Goal: Task Accomplishment & Management: Use online tool/utility

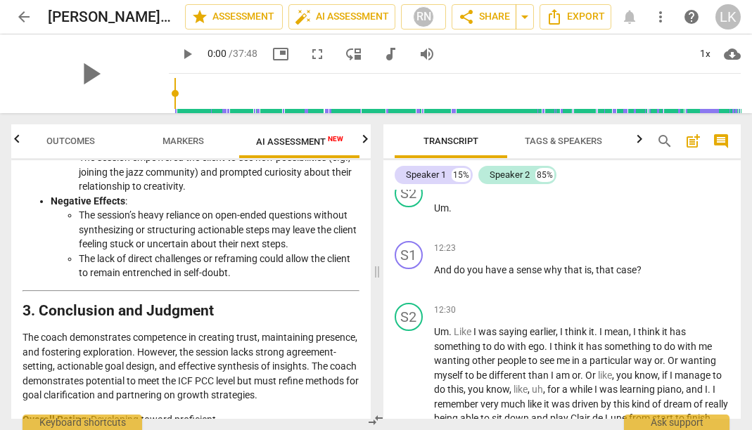
click at [177, 150] on span "Markers" at bounding box center [183, 141] width 75 height 19
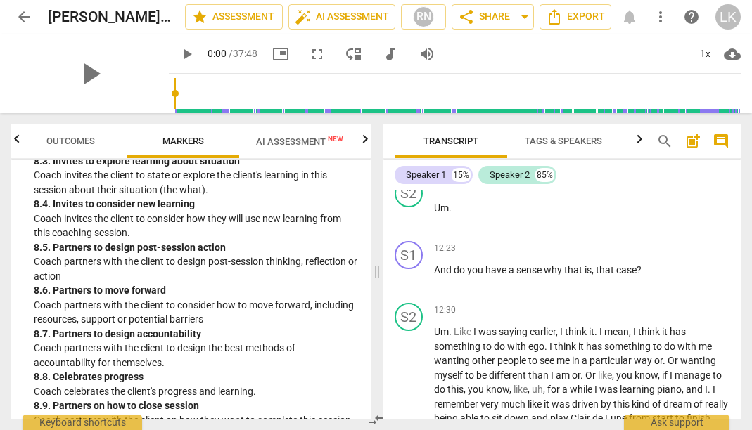
click at [357, 133] on span "AI Assessment New" at bounding box center [299, 141] width 121 height 21
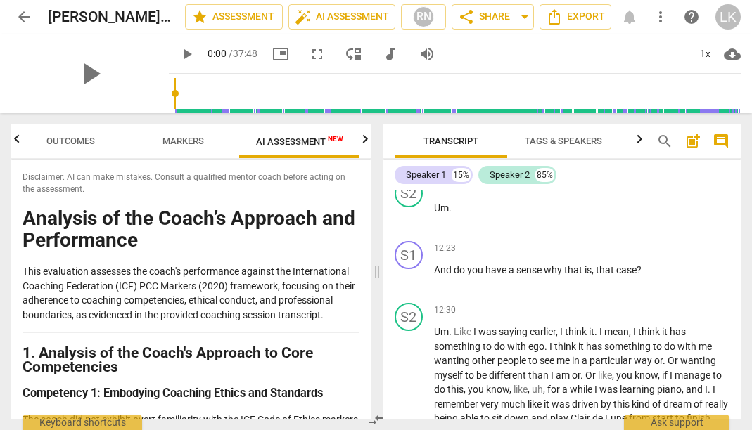
click at [368, 142] on icon "button" at bounding box center [365, 139] width 17 height 17
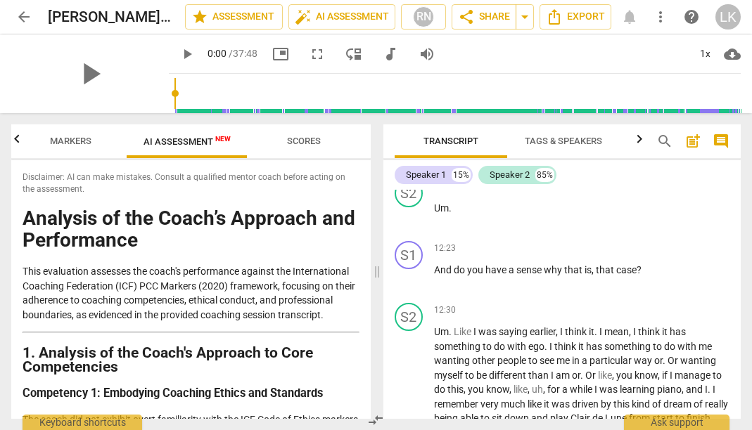
click at [305, 139] on span "Scores" at bounding box center [304, 141] width 34 height 11
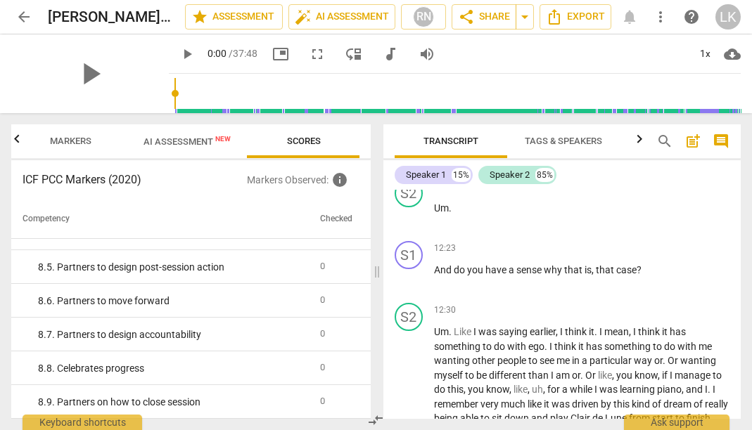
click at [200, 139] on span "AI Assessment New" at bounding box center [186, 141] width 87 height 11
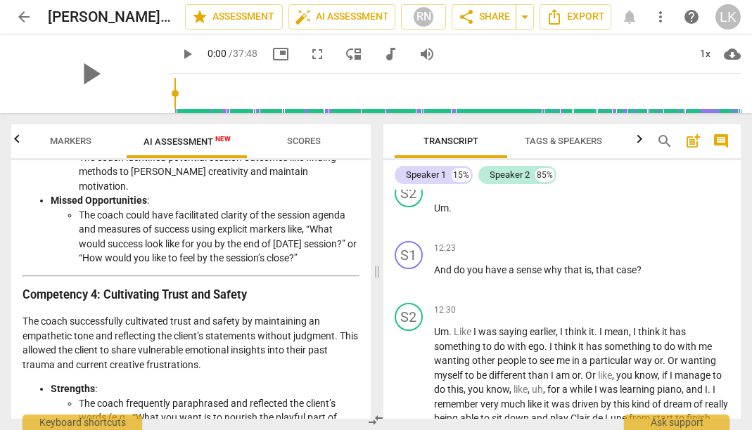
click at [212, 143] on span "AI Assessment New" at bounding box center [186, 141] width 87 height 11
click at [360, 23] on span "auto_fix_high AI Assessment" at bounding box center [342, 16] width 94 height 17
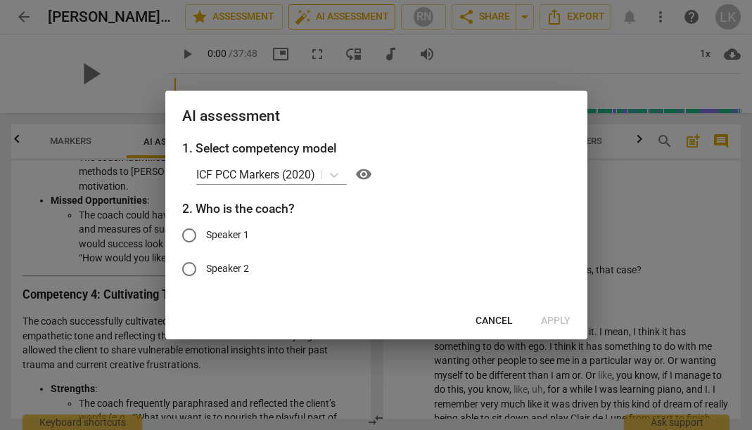
click at [360, 23] on div at bounding box center [376, 215] width 752 height 430
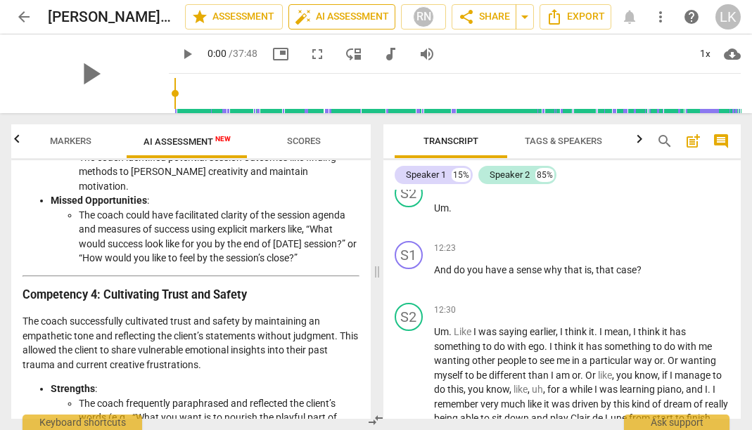
click at [360, 23] on span "auto_fix_high AI Assessment" at bounding box center [342, 16] width 94 height 17
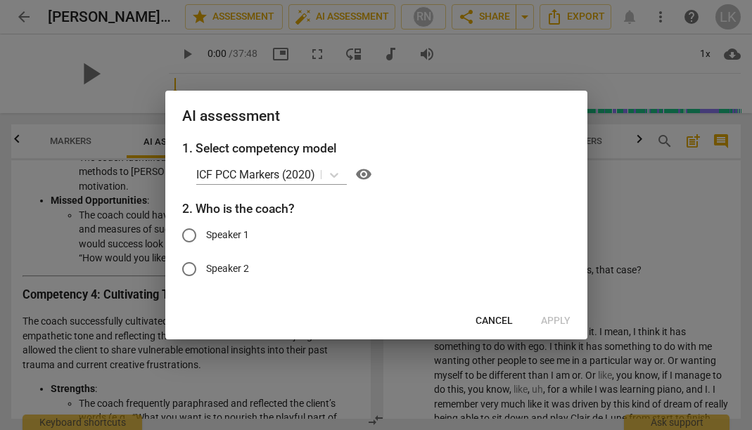
click at [494, 318] on span "Cancel" at bounding box center [493, 321] width 37 height 14
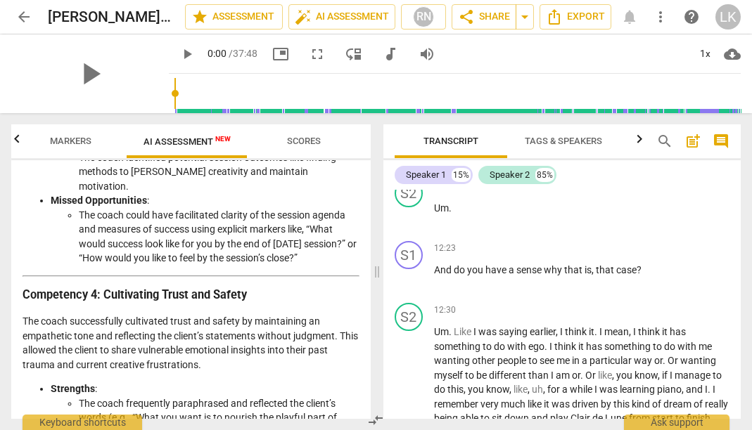
click at [664, 11] on span "more_vert" at bounding box center [660, 16] width 17 height 17
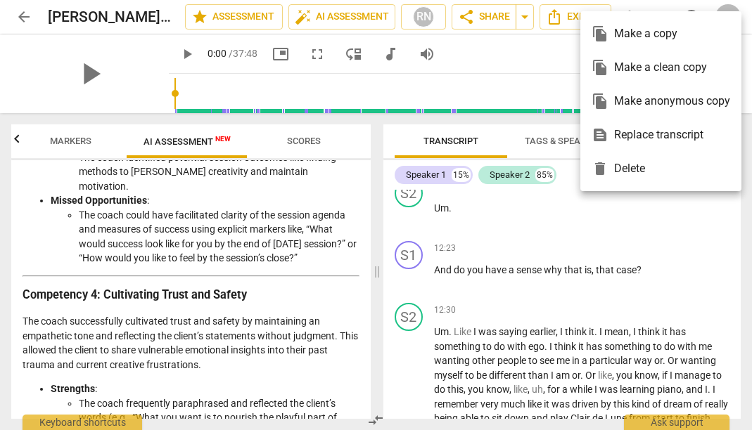
click at [644, 69] on div "file_copy Make a clean copy" at bounding box center [660, 68] width 139 height 34
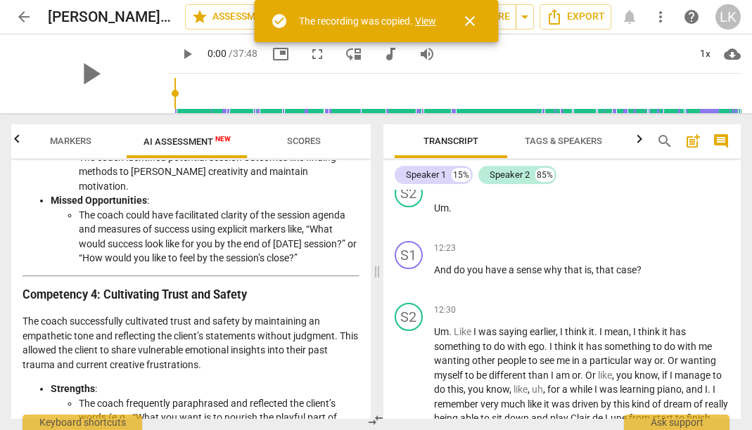
click at [425, 22] on link "View" at bounding box center [425, 20] width 21 height 11
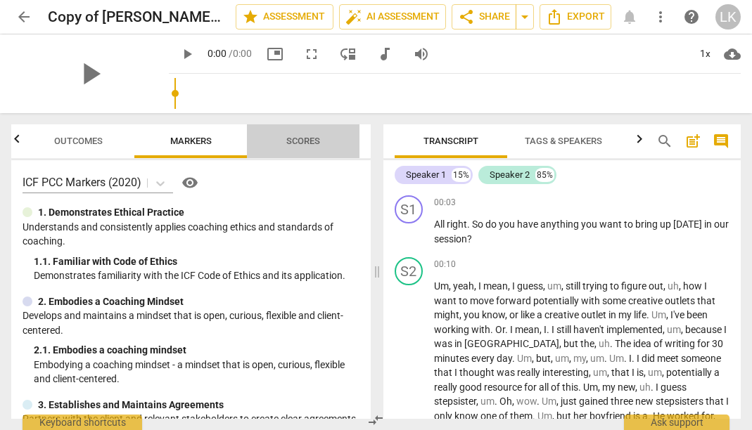
click at [298, 145] on span "Scores" at bounding box center [303, 141] width 34 height 11
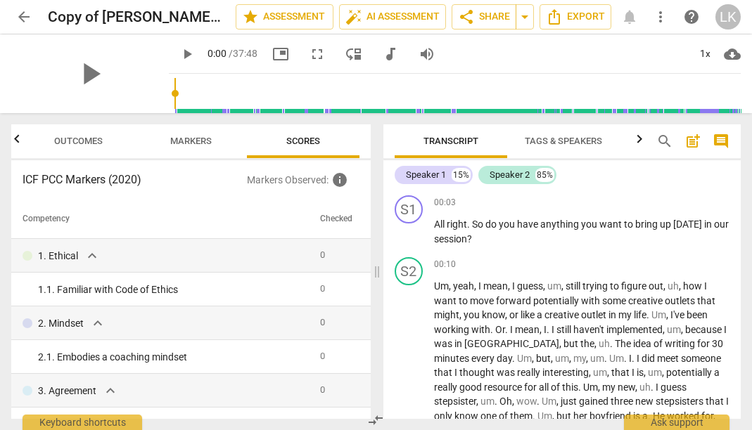
click at [198, 143] on span "Markers" at bounding box center [190, 141] width 41 height 11
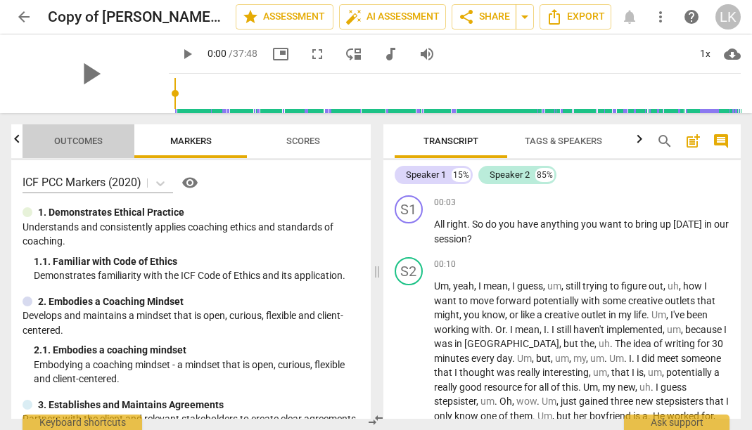
click at [91, 140] on span "Outcomes" at bounding box center [78, 141] width 49 height 11
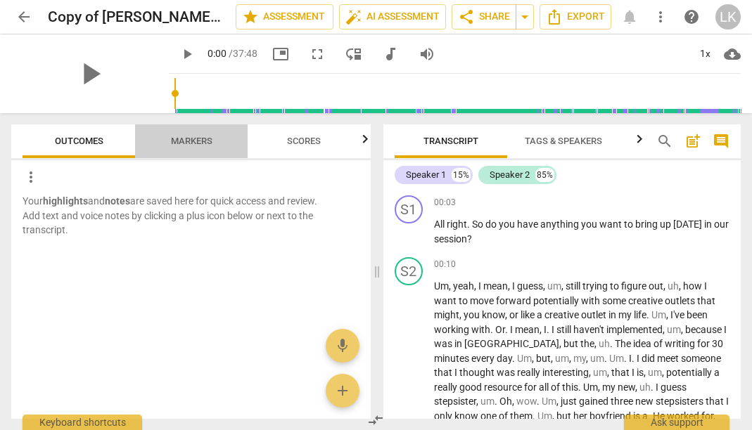
click at [226, 146] on span "Markers" at bounding box center [191, 141] width 75 height 19
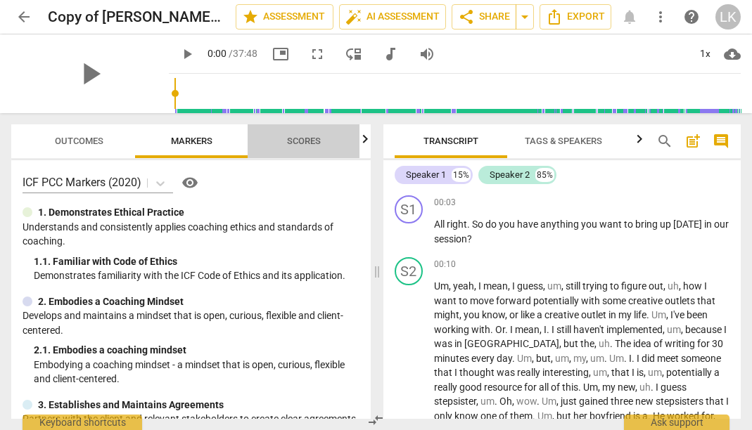
click at [300, 139] on span "Scores" at bounding box center [304, 141] width 34 height 11
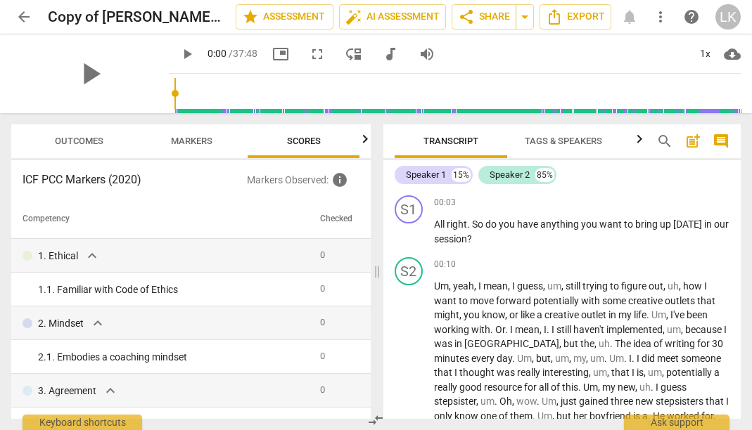
scroll to position [0, 1]
click at [76, 142] on span "Outcomes" at bounding box center [78, 141] width 49 height 11
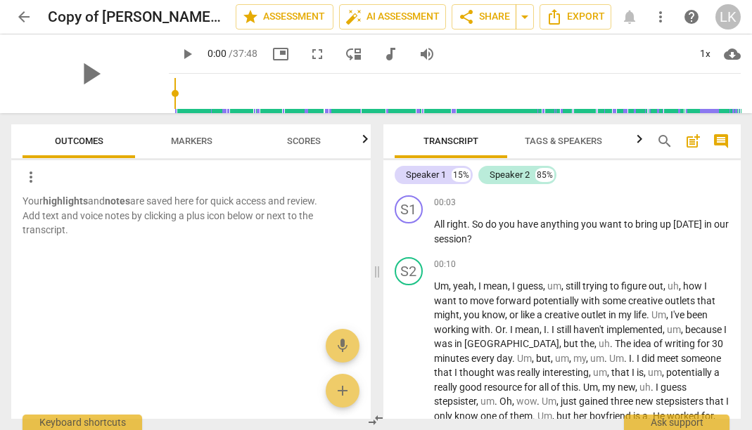
scroll to position [0, 0]
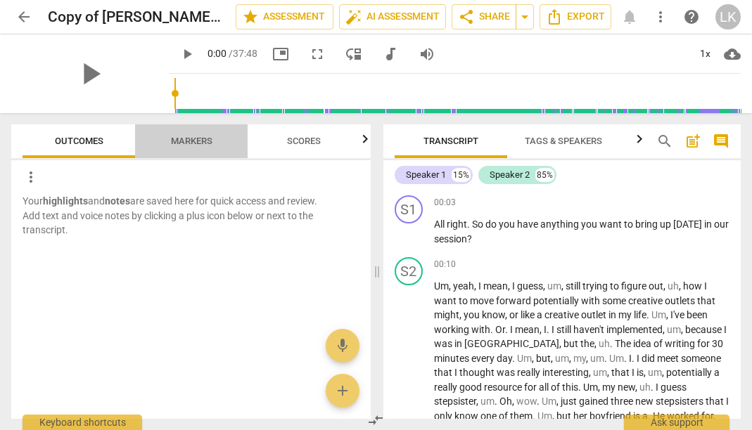
click at [194, 145] on span "Markers" at bounding box center [191, 141] width 41 height 11
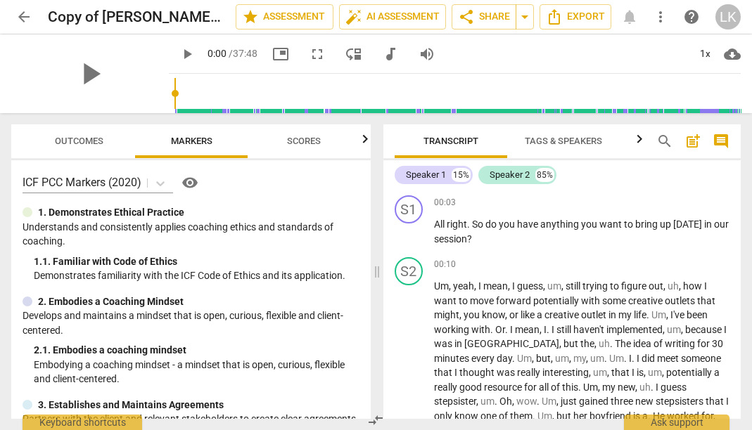
click at [301, 148] on span "Scores" at bounding box center [304, 141] width 68 height 19
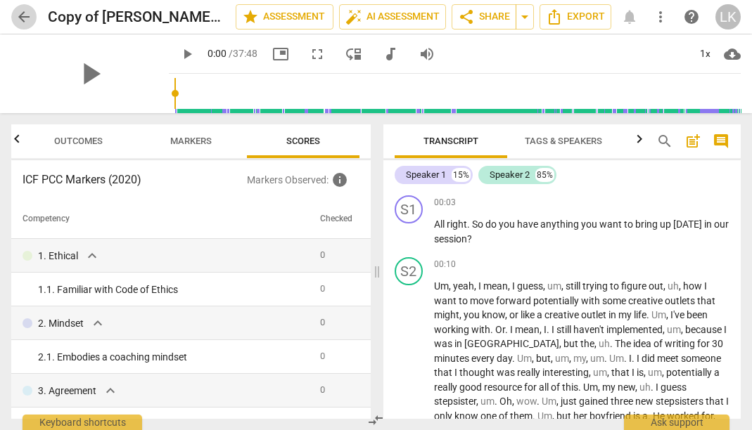
click at [19, 18] on span "arrow_back" at bounding box center [23, 16] width 17 height 17
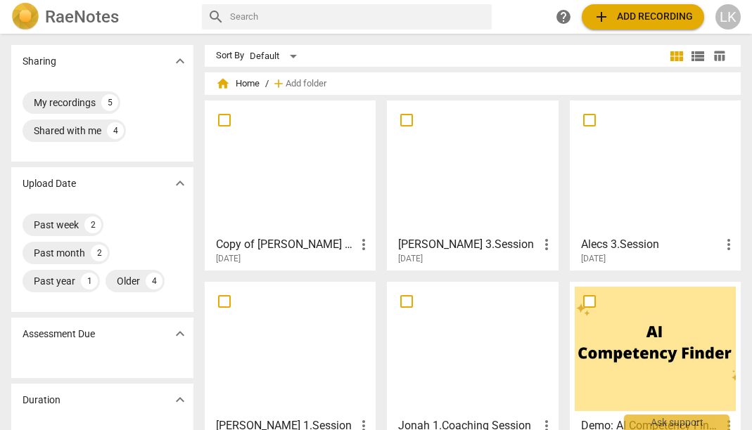
click at [485, 174] on div at bounding box center [472, 167] width 161 height 124
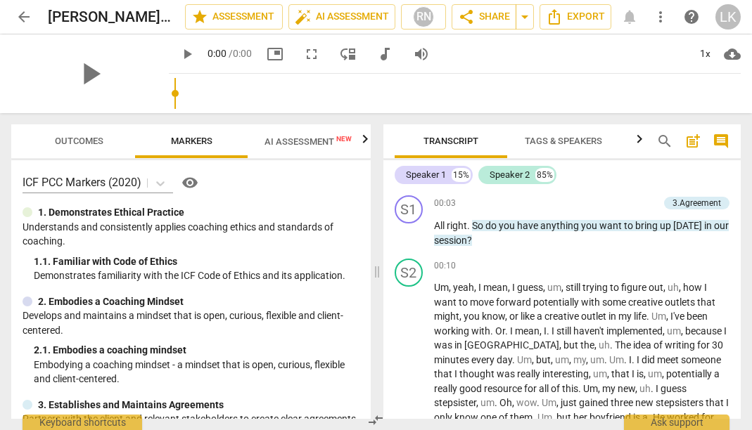
click at [96, 144] on span "Outcomes" at bounding box center [79, 141] width 49 height 11
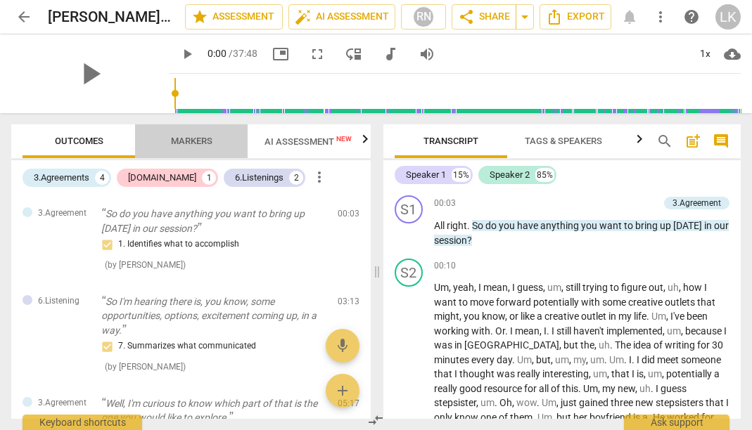
click at [203, 148] on span "Markers" at bounding box center [191, 141] width 75 height 19
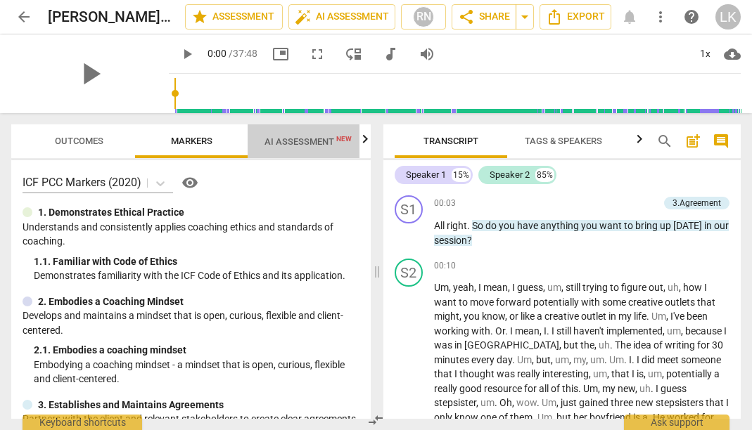
click at [307, 147] on span "AI Assessment New" at bounding box center [307, 141] width 87 height 11
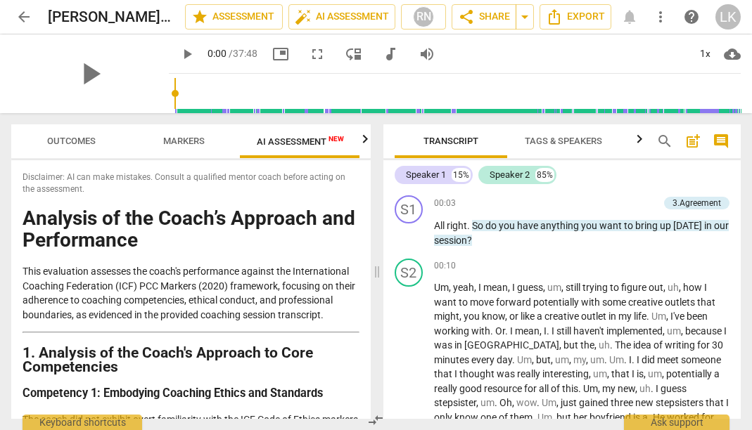
scroll to position [0, 8]
click at [25, 25] on button "arrow_back" at bounding box center [23, 16] width 25 height 25
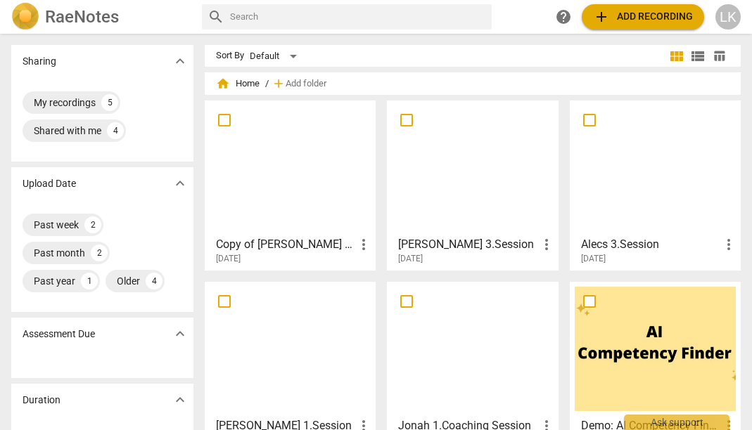
click at [295, 197] on div at bounding box center [290, 167] width 161 height 124
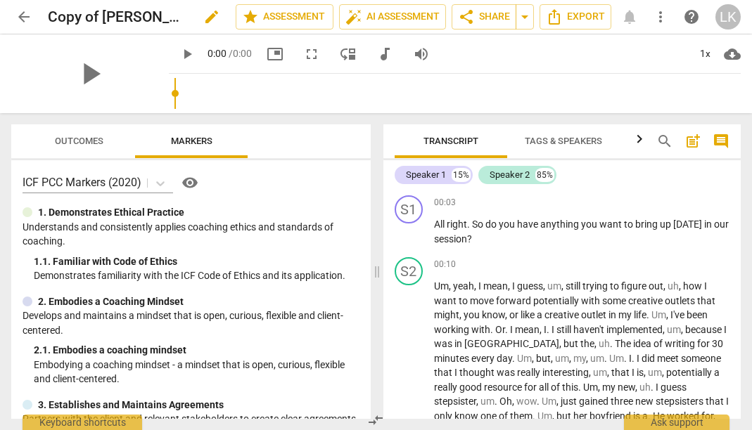
click at [69, 20] on h2 "Copy of [PERSON_NAME] 3.Session" at bounding box center [118, 17] width 140 height 18
click at [83, 18] on h2 "Copy of [PERSON_NAME] 3.Session" at bounding box center [118, 17] width 140 height 18
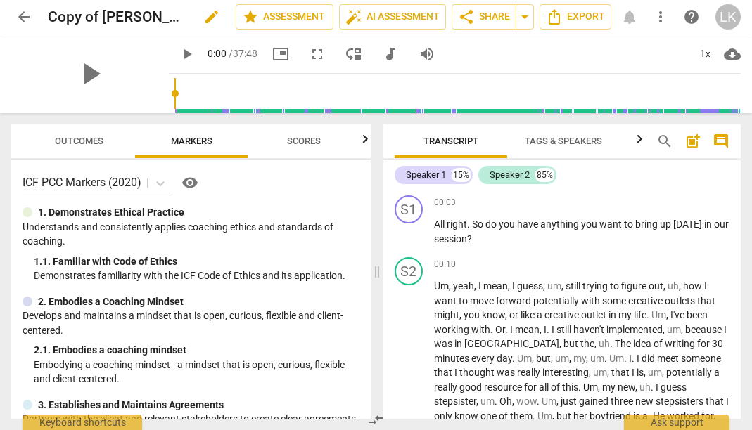
click at [210, 17] on span "edit" at bounding box center [211, 16] width 17 height 17
drag, startPoint x: 69, startPoint y: 17, endPoint x: 4, endPoint y: 18, distance: 64.7
click at [5, 18] on header "arrow_back Copy of [PERSON_NAME] 3.Session done clear star Assessment auto_fix_…" at bounding box center [376, 17] width 752 height 34
click at [156, 20] on input "[PERSON_NAME] 3.Session" at bounding box center [111, 17] width 126 height 27
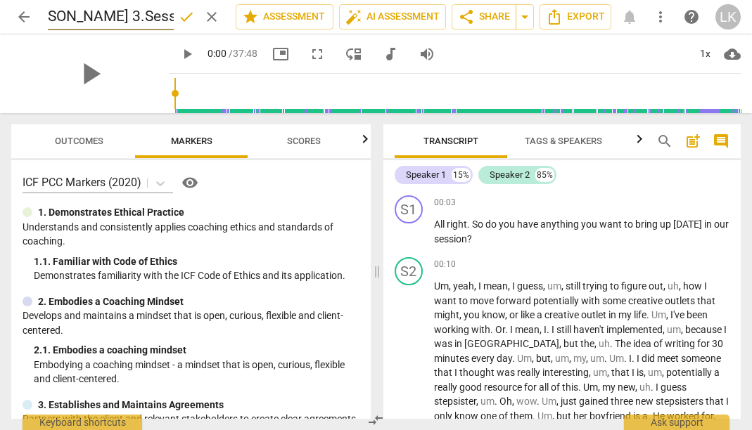
type input "[PERSON_NAME] 3.Session"
click at [13, 17] on span "arrow_back" at bounding box center [23, 16] width 25 height 17
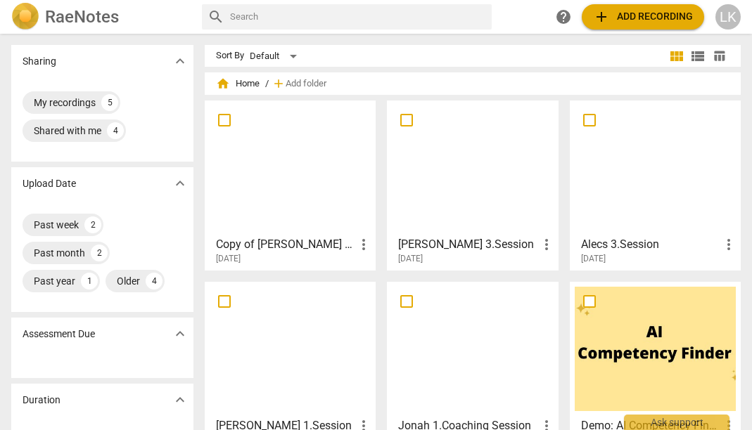
click at [466, 177] on div at bounding box center [472, 167] width 161 height 124
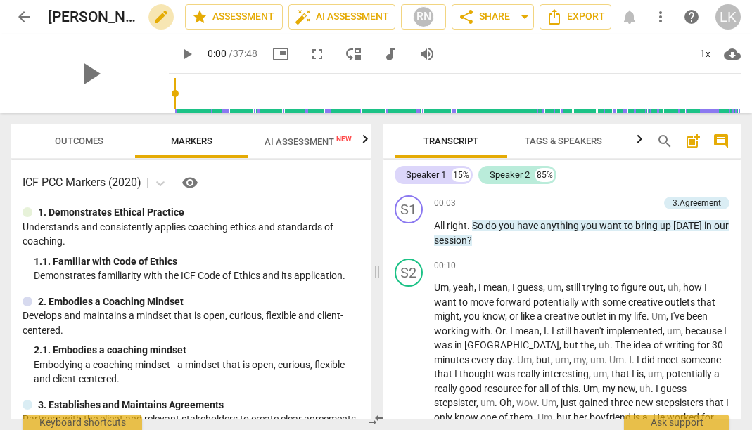
click at [158, 17] on span "edit" at bounding box center [161, 16] width 17 height 17
type input "[PERSON_NAME] 3.Session AI Assessment"
click at [25, 17] on span "arrow_back" at bounding box center [23, 16] width 17 height 17
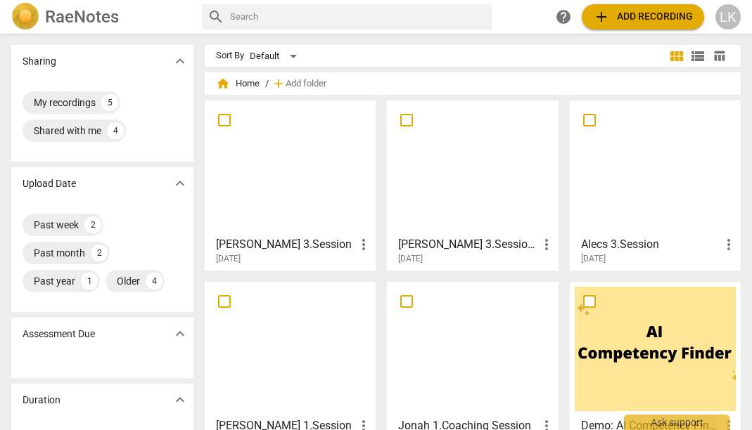
click at [307, 242] on h3 "[PERSON_NAME] 3.Session" at bounding box center [285, 244] width 139 height 17
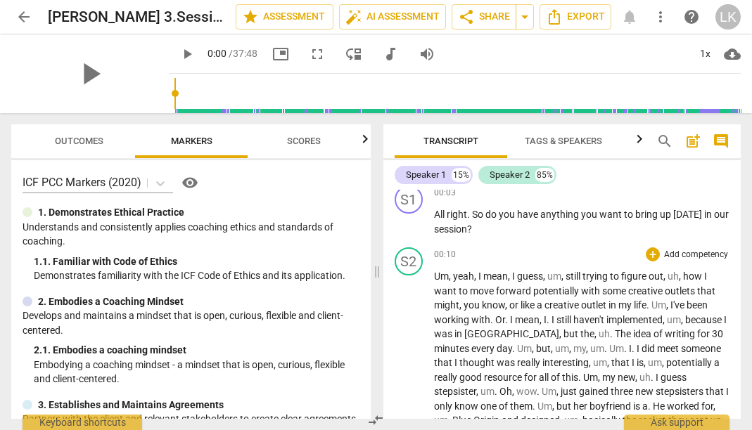
scroll to position [3, 0]
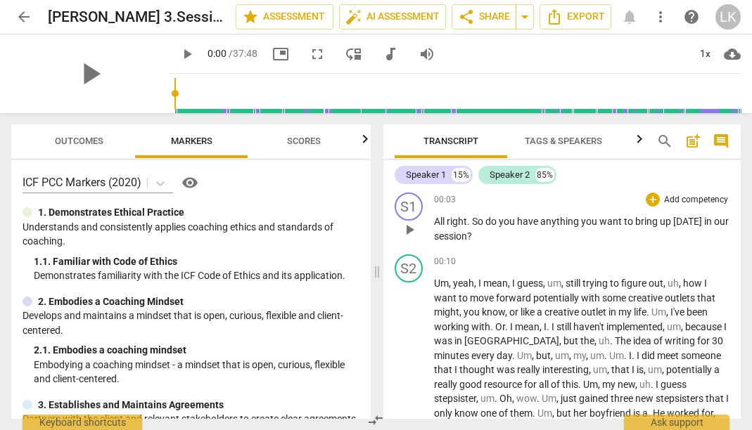
click at [677, 191] on div "S1 play_arrow pause 00:03 + Add competency keyboard_arrow_right All right . So …" at bounding box center [562, 218] width 358 height 62
click at [656, 198] on div "+ Add competency" at bounding box center [688, 200] width 84 height 14
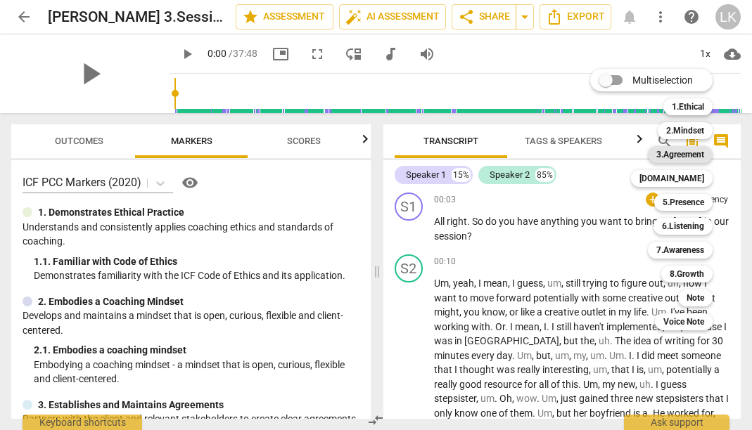
click at [687, 149] on b "3.Agreement" at bounding box center [680, 154] width 48 height 17
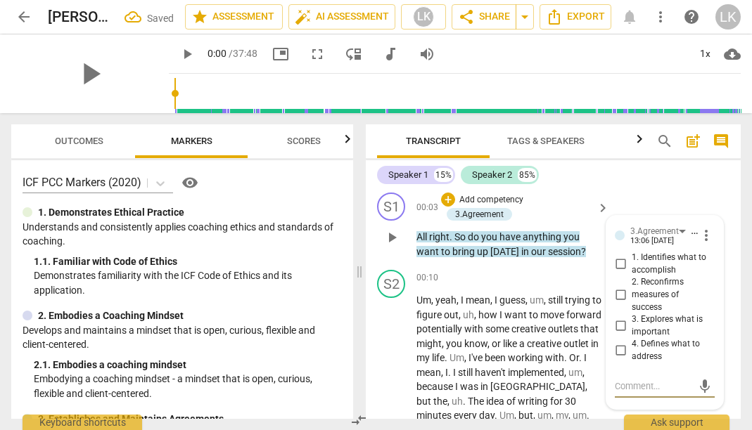
click at [617, 263] on input "1. Identifies what to accomplish" at bounding box center [620, 264] width 23 height 17
checkbox input "true"
click at [588, 222] on div "+ Add competency 3.Agreement" at bounding box center [516, 208] width 151 height 30
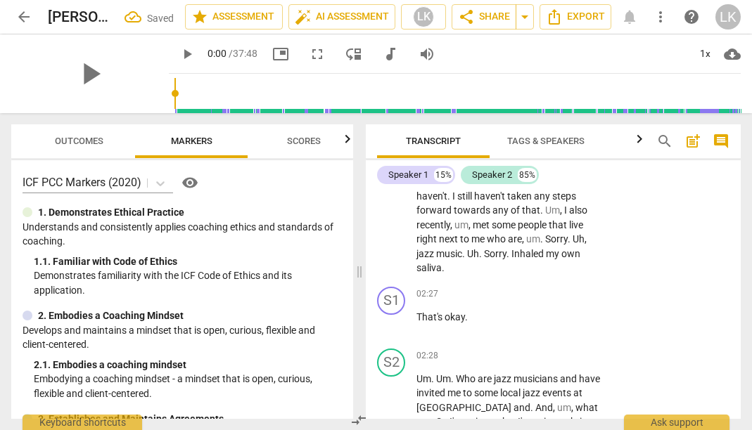
scroll to position [591, 0]
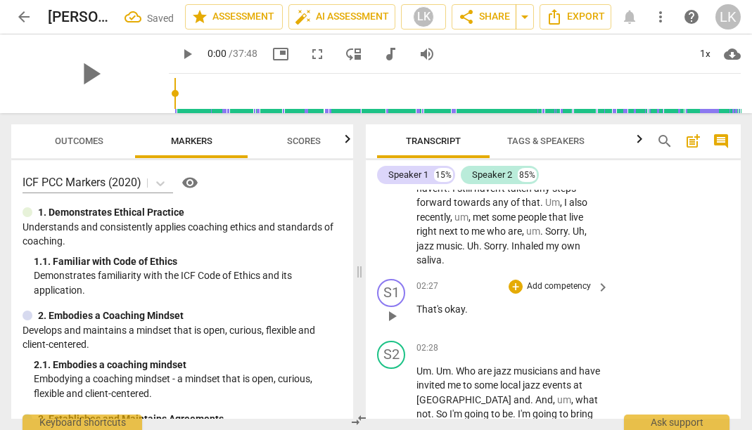
click at [397, 308] on span "play_arrow" at bounding box center [391, 316] width 17 height 17
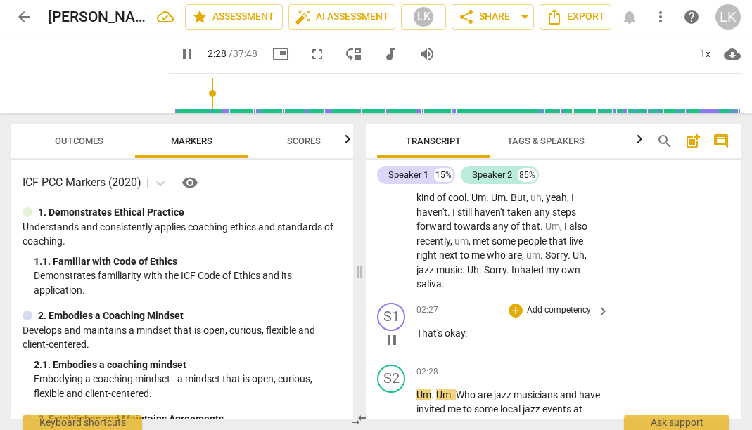
scroll to position [565, 0]
click at [393, 333] on span "pause" at bounding box center [391, 341] width 17 height 17
type input "151"
click at [527, 305] on div "02:27 + Add competency keyboard_arrow_right That's okay ." at bounding box center [513, 330] width 194 height 51
click at [518, 305] on div "+" at bounding box center [516, 312] width 14 height 14
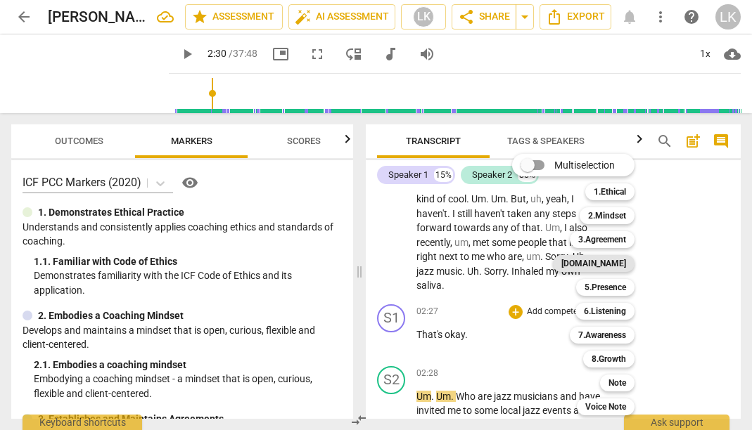
click at [622, 265] on b "[DOMAIN_NAME]" at bounding box center [593, 263] width 65 height 17
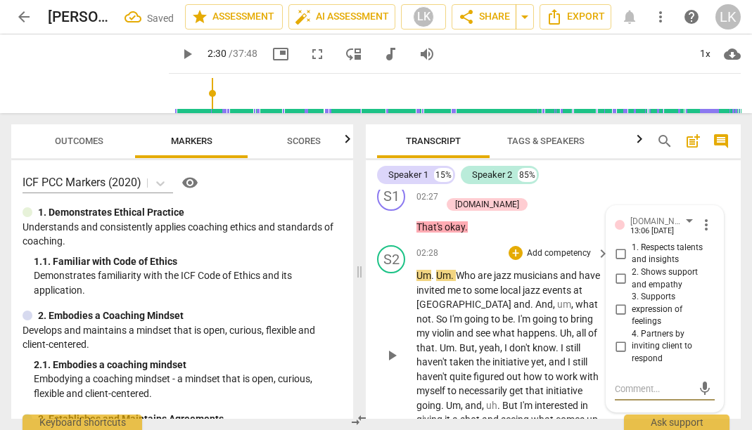
scroll to position [708, 0]
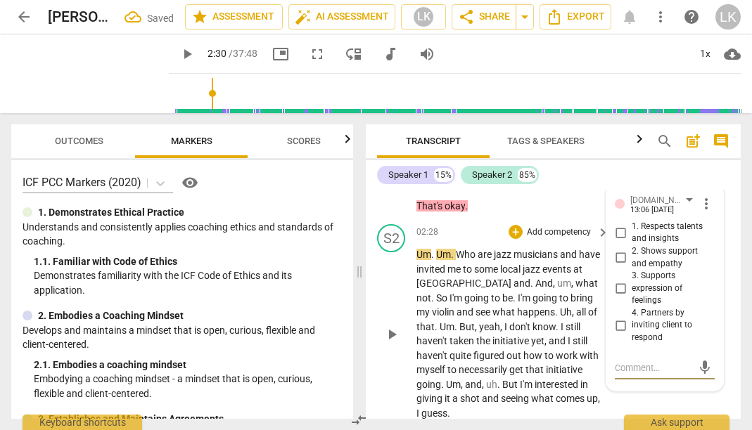
click at [529, 226] on p "Add competency" at bounding box center [558, 232] width 67 height 13
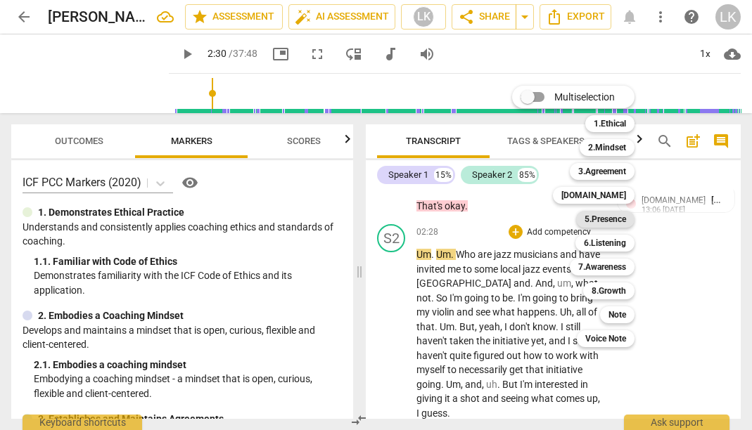
click at [614, 219] on b "5.Presence" at bounding box center [604, 219] width 41 height 17
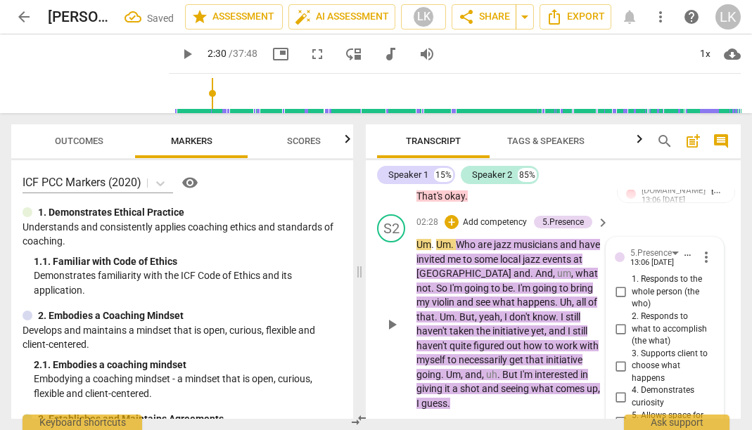
scroll to position [713, 0]
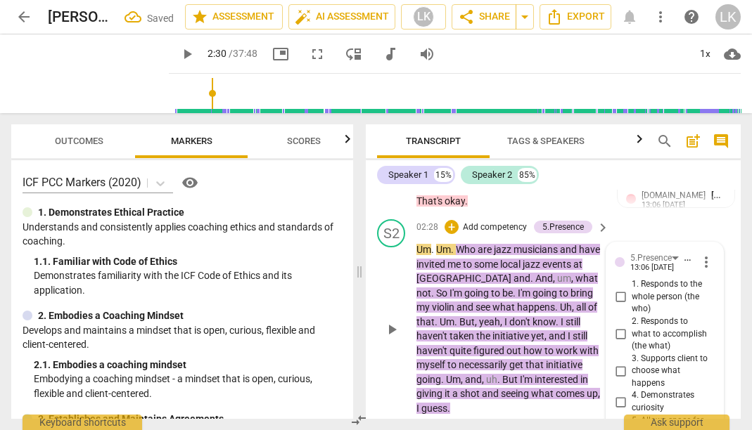
click at [646, 219] on div "S2 play_arrow pause 02:28 + Add competency 5.Presence keyboard_arrow_right Um .…" at bounding box center [553, 317] width 375 height 207
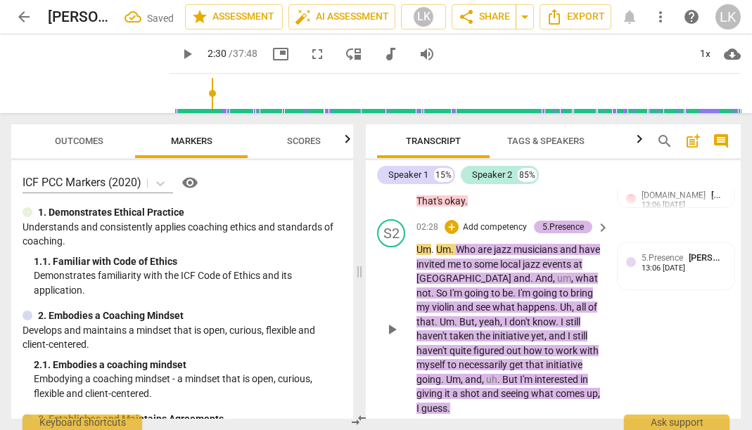
click at [567, 221] on div "5.Presence" at bounding box center [562, 227] width 41 height 13
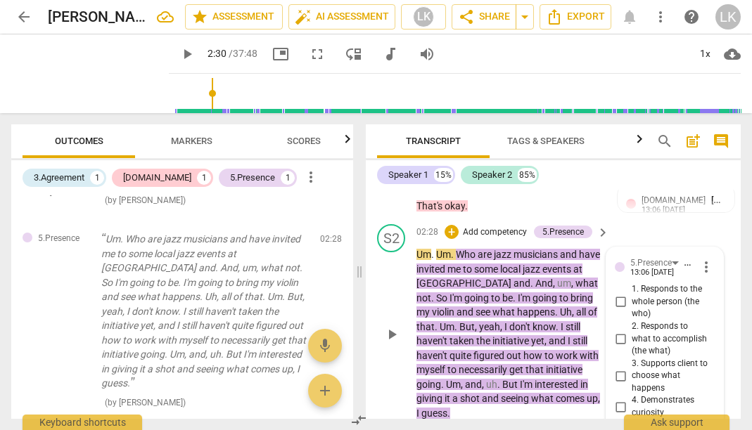
scroll to position [697, 0]
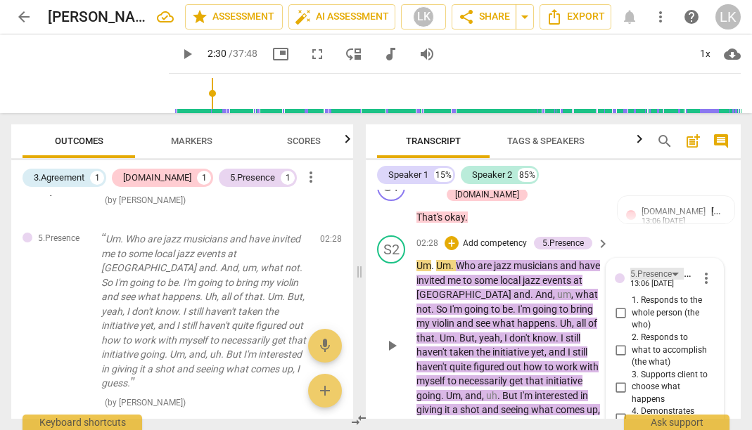
click at [667, 268] on div "5.Presence" at bounding box center [650, 274] width 41 height 13
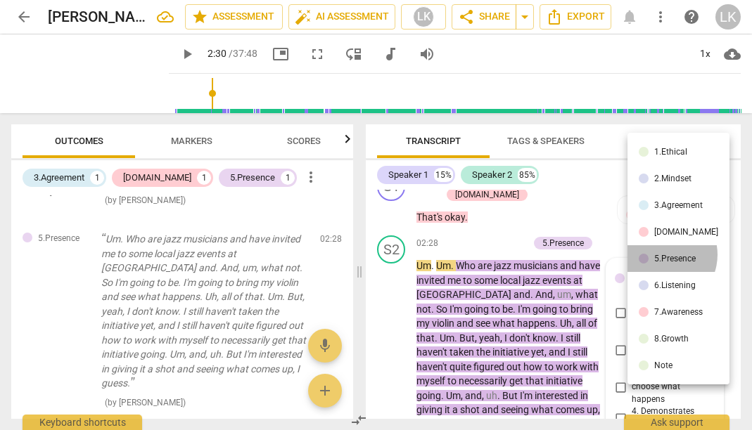
click at [660, 255] on div "5.Presence" at bounding box center [674, 259] width 41 height 8
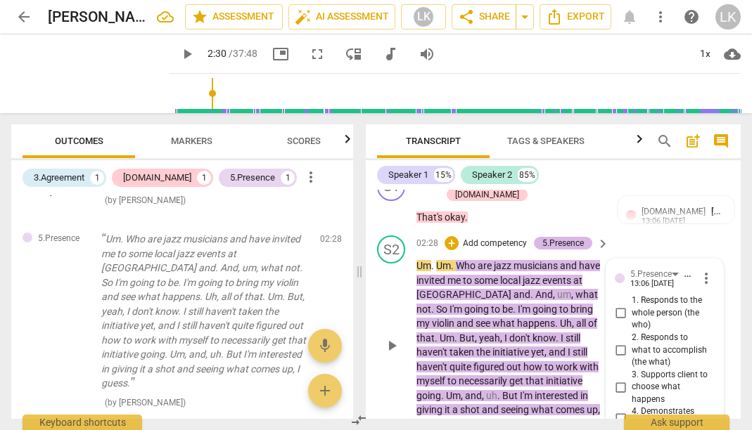
click at [571, 237] on div "5.Presence" at bounding box center [562, 243] width 41 height 13
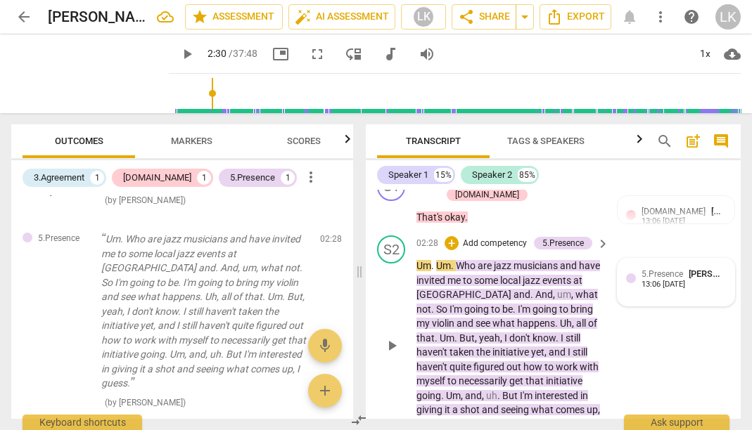
click at [715, 279] on div "5.Presence [PERSON_NAME] 13:06 [DATE]" at bounding box center [676, 282] width 100 height 30
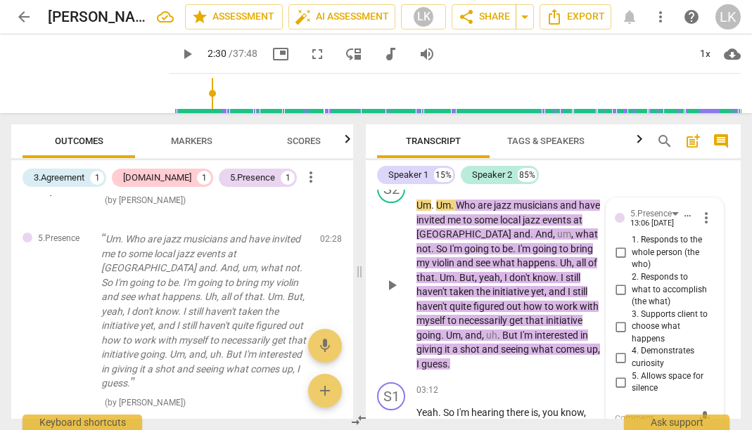
scroll to position [710, 0]
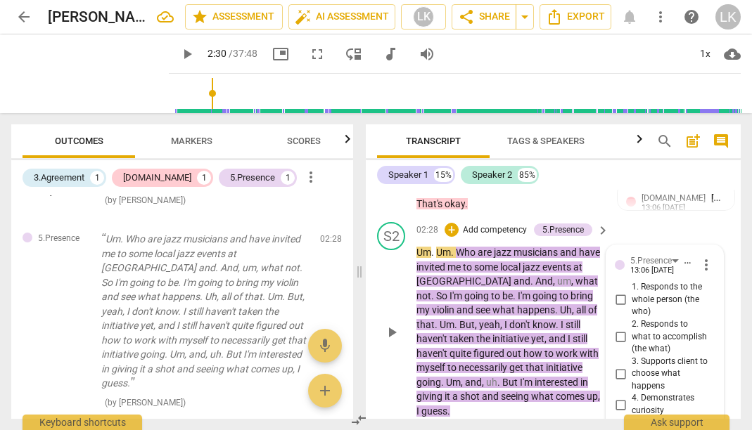
click at [679, 281] on span "1. Responds to the whole person (the who)" at bounding box center [670, 299] width 77 height 37
click at [632, 292] on input "1. Responds to the whole person (the who)" at bounding box center [620, 300] width 23 height 17
checkbox input "true"
click at [699, 257] on span "more_vert" at bounding box center [706, 265] width 17 height 17
click at [707, 271] on li "Delete" at bounding box center [715, 275] width 49 height 27
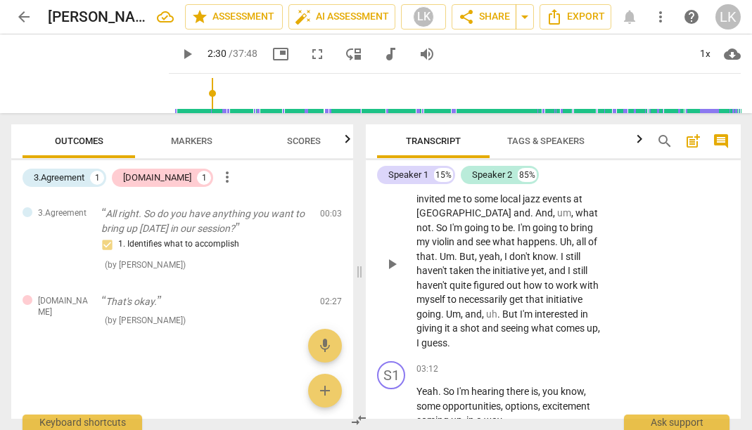
scroll to position [713, 0]
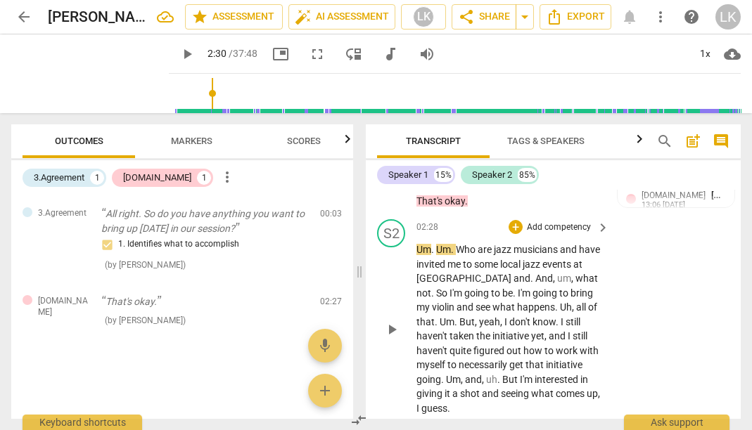
click at [391, 321] on span "play_arrow" at bounding box center [391, 329] width 17 height 17
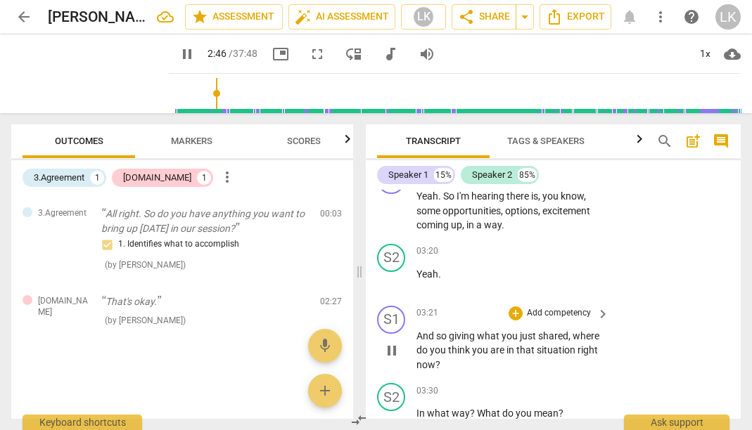
scroll to position [972, 0]
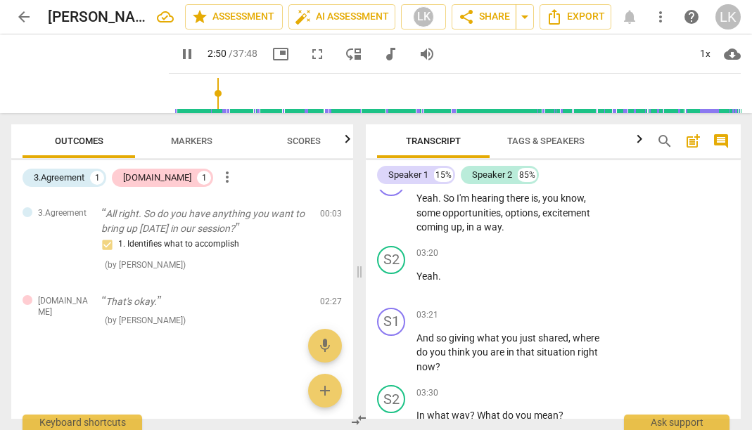
click at [309, 48] on span "fullscreen" at bounding box center [317, 54] width 17 height 17
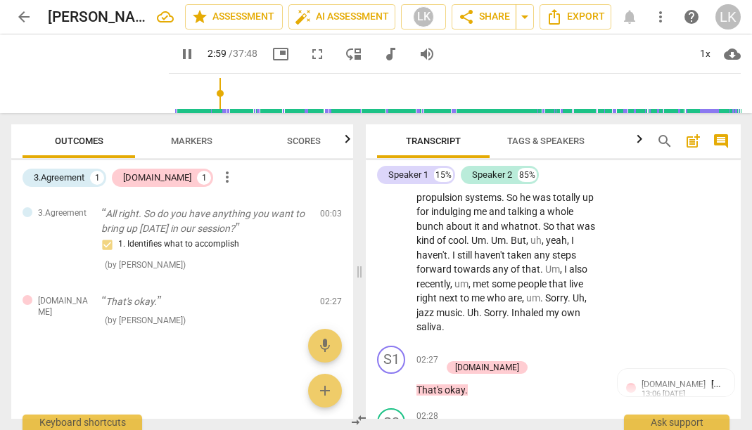
scroll to position [517, 0]
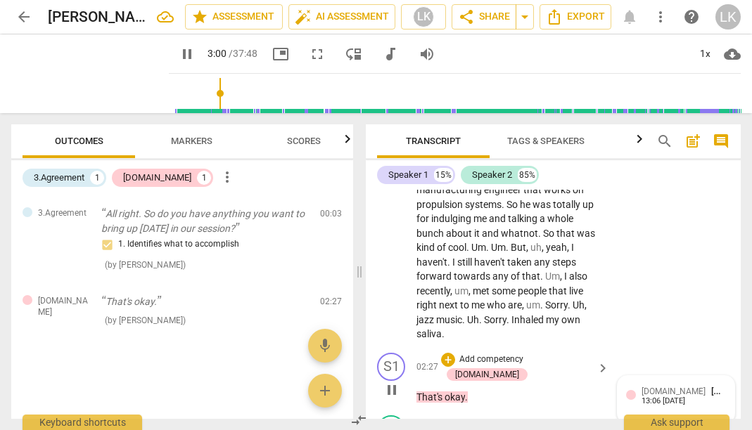
click at [717, 386] on span "[PERSON_NAME]" at bounding box center [745, 391] width 68 height 11
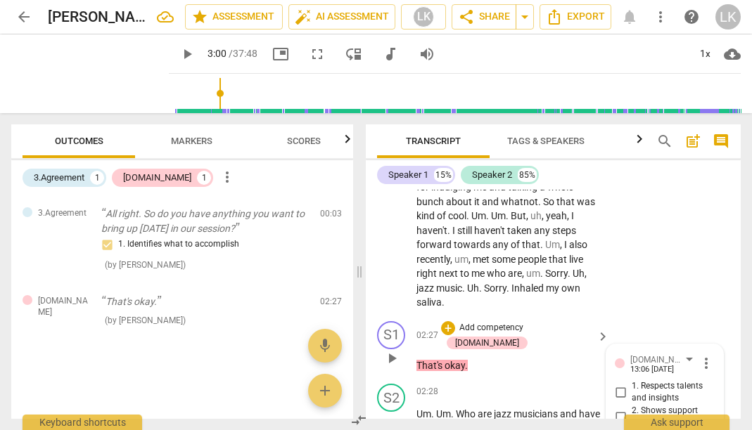
scroll to position [554, 0]
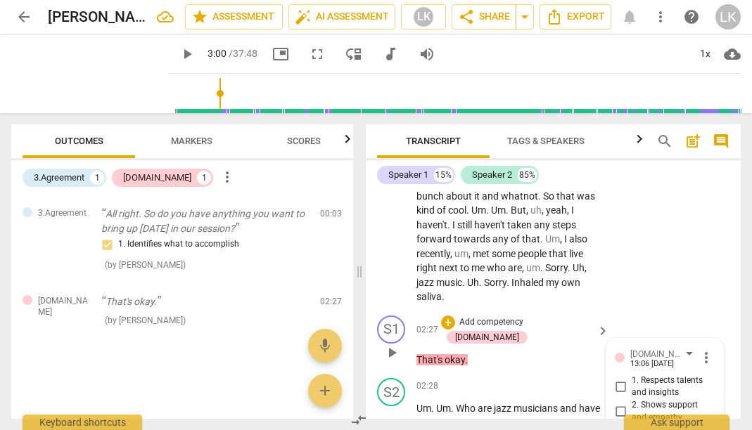
click at [701, 353] on div "[DOMAIN_NAME] [PERSON_NAME] 13:06 [DATE] more_vert" at bounding box center [665, 358] width 100 height 22
click at [701, 350] on span "more_vert" at bounding box center [706, 358] width 17 height 17
click at [703, 364] on li "Delete" at bounding box center [715, 370] width 49 height 27
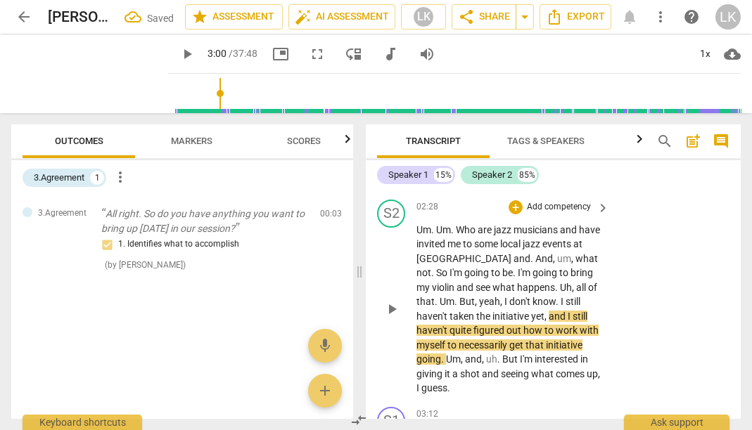
scroll to position [821, 0]
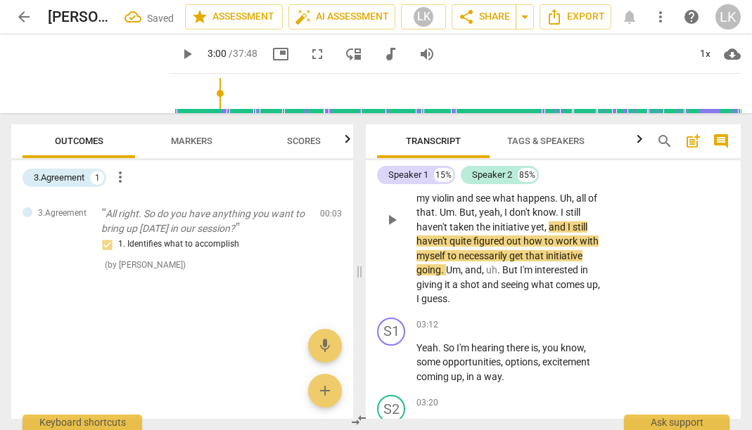
click at [383, 212] on span "play_arrow" at bounding box center [391, 220] width 23 height 17
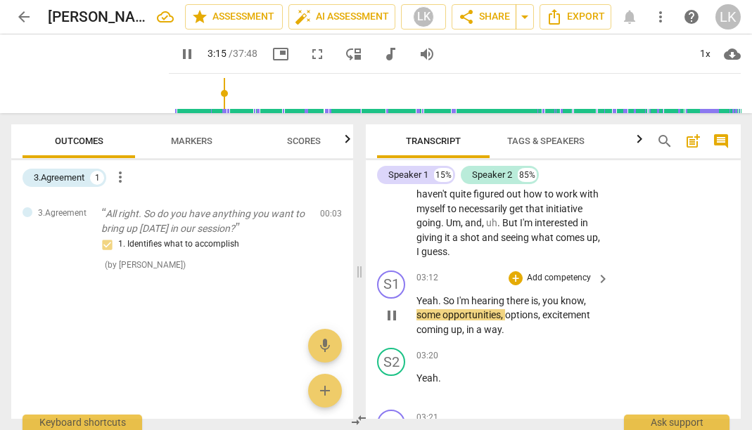
scroll to position [870, 0]
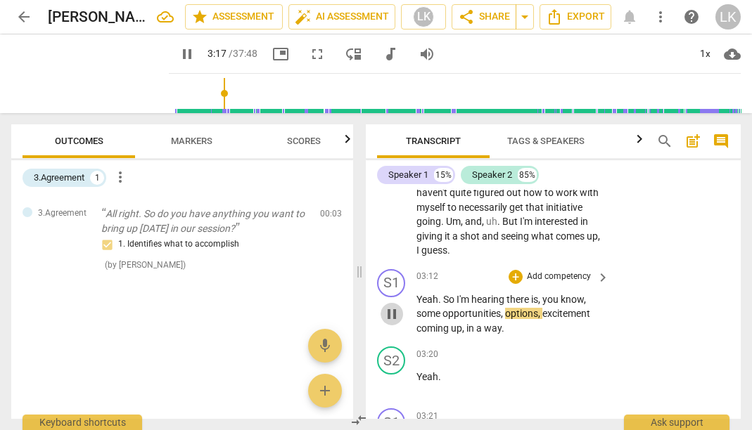
click at [391, 306] on span "pause" at bounding box center [391, 314] width 17 height 17
type input "198"
click at [535, 271] on p "Add competency" at bounding box center [558, 277] width 67 height 13
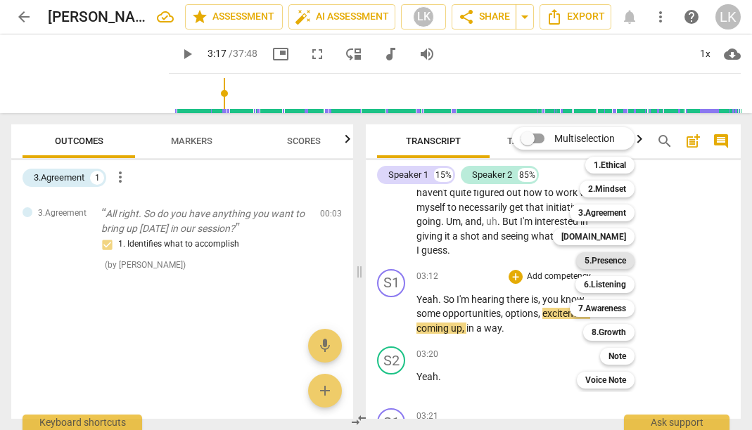
click at [610, 262] on b "5.Presence" at bounding box center [604, 260] width 41 height 17
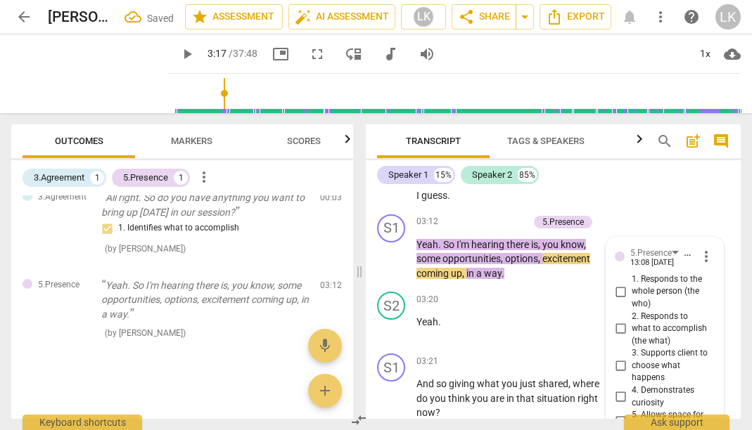
scroll to position [917, 0]
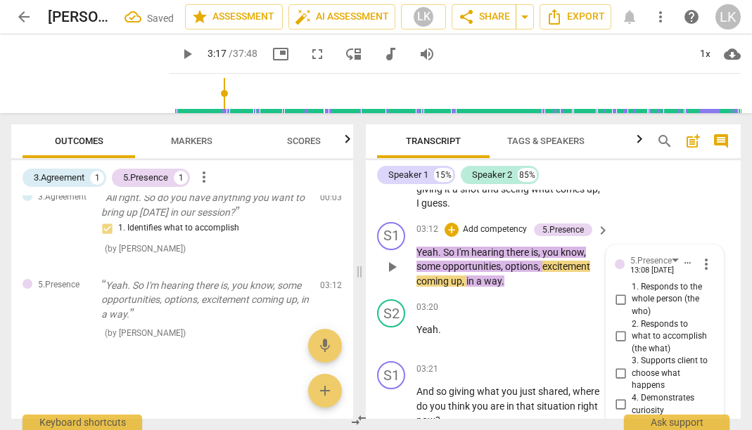
click at [596, 222] on span "keyboard_arrow_right" at bounding box center [602, 230] width 17 height 17
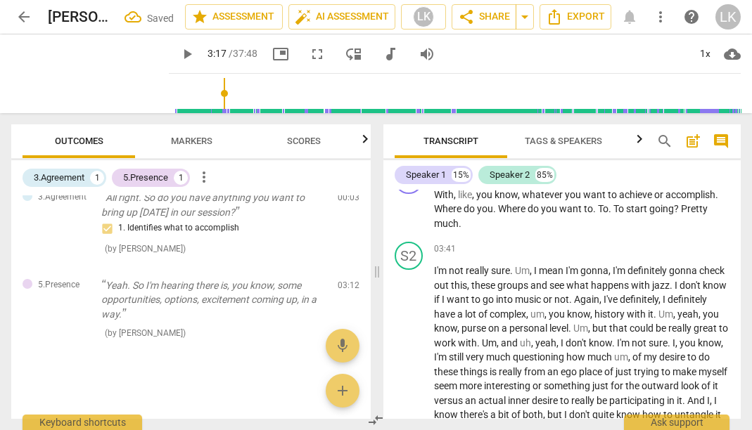
scroll to position [544, 0]
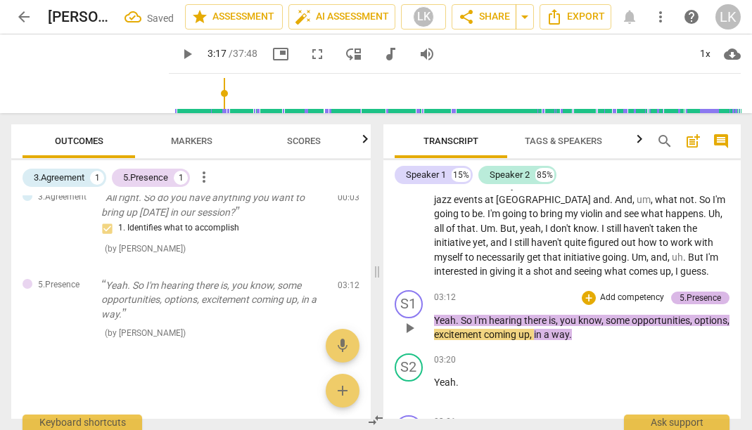
click at [712, 292] on div "5.Presence" at bounding box center [699, 298] width 41 height 13
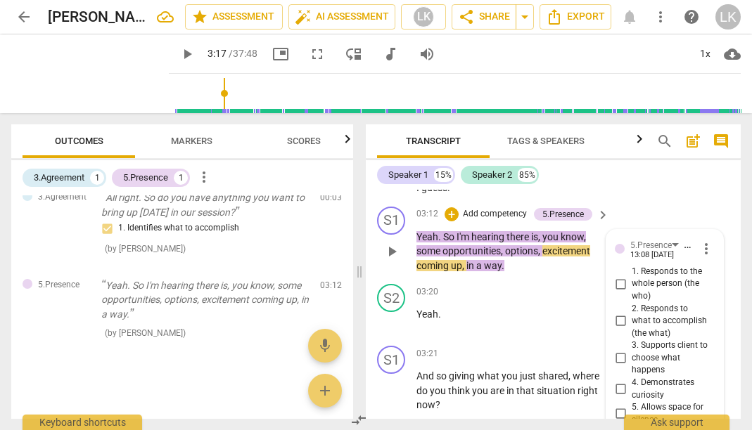
scroll to position [930, 0]
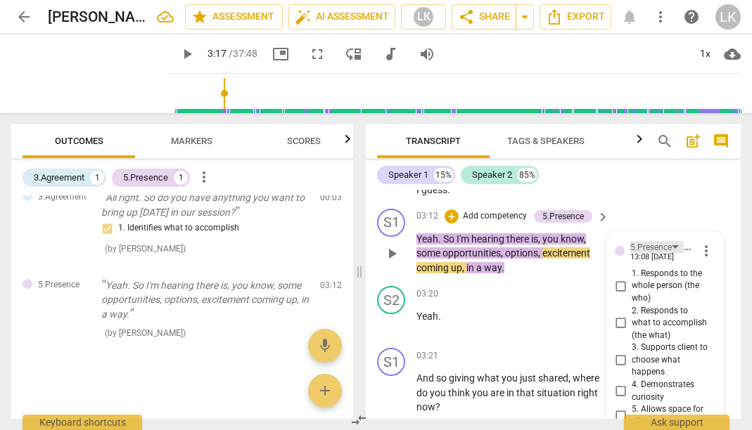
click at [667, 241] on div "5.Presence" at bounding box center [650, 247] width 41 height 13
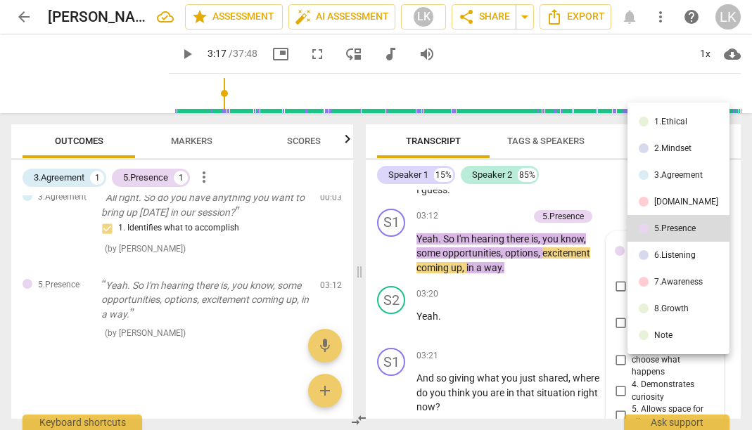
click at [670, 246] on li "6.Listening" at bounding box center [678, 255] width 102 height 27
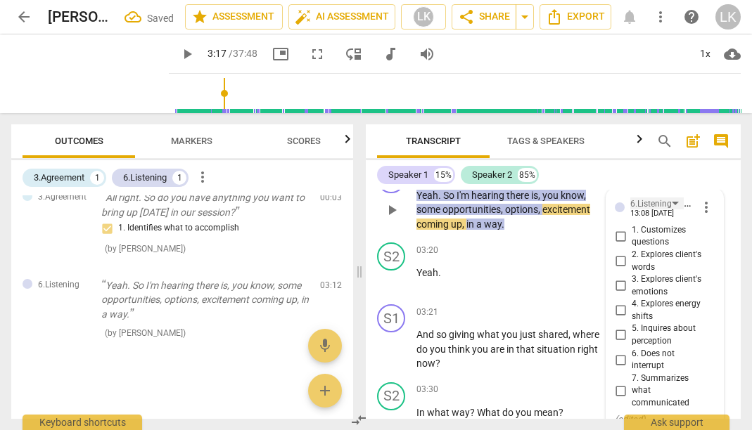
scroll to position [978, 0]
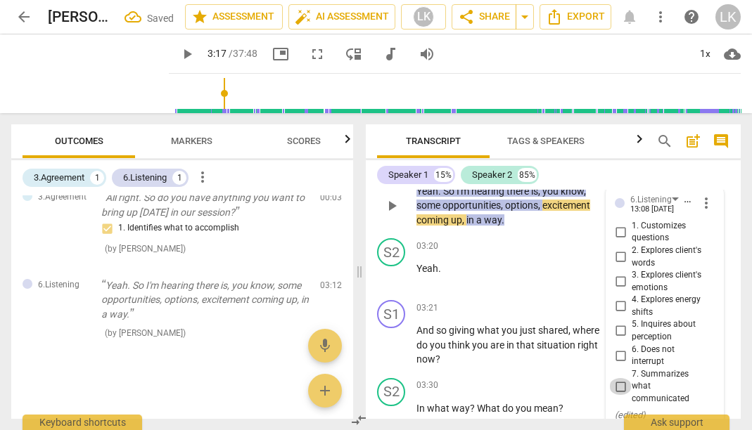
click at [616, 378] on input "7. Summarizes what communicated" at bounding box center [620, 386] width 23 height 17
checkbox input "true"
click at [555, 264] on div "03:20 + Add competency keyboard_arrow_right Yeah ." at bounding box center [513, 263] width 194 height 51
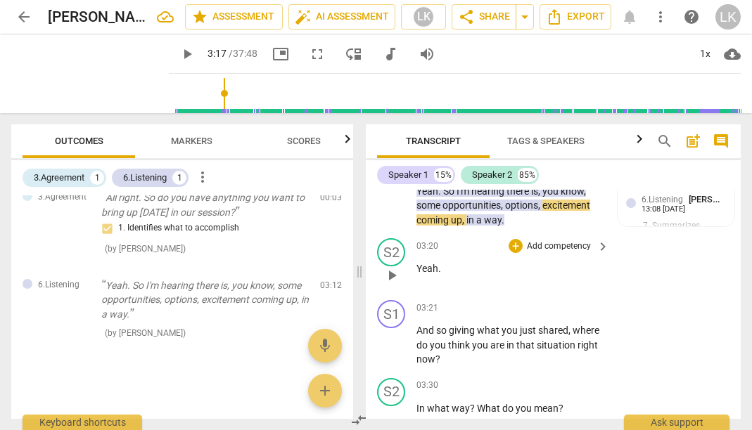
scroll to position [873, 0]
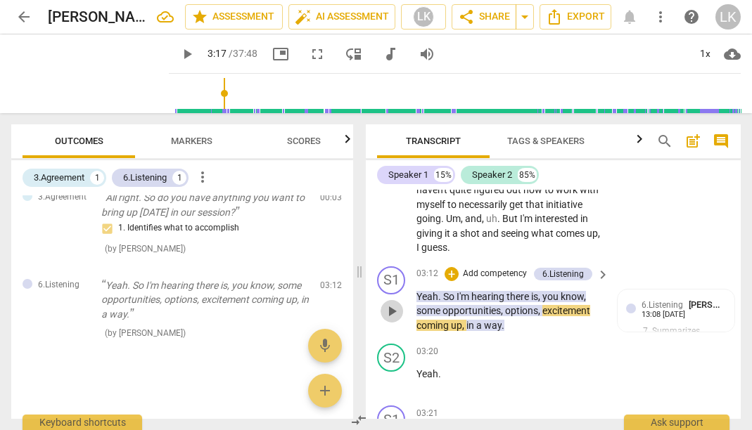
click at [385, 303] on span "play_arrow" at bounding box center [391, 311] width 17 height 17
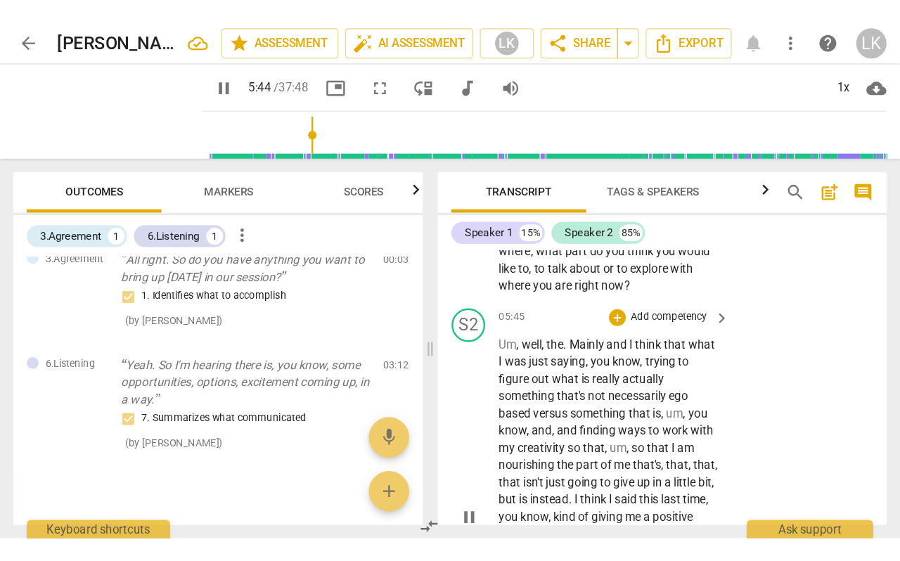
scroll to position [1902, 0]
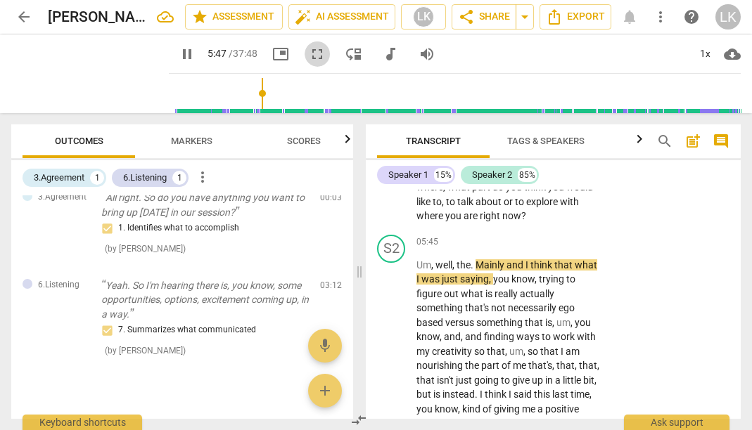
click at [309, 59] on span "fullscreen" at bounding box center [317, 54] width 17 height 17
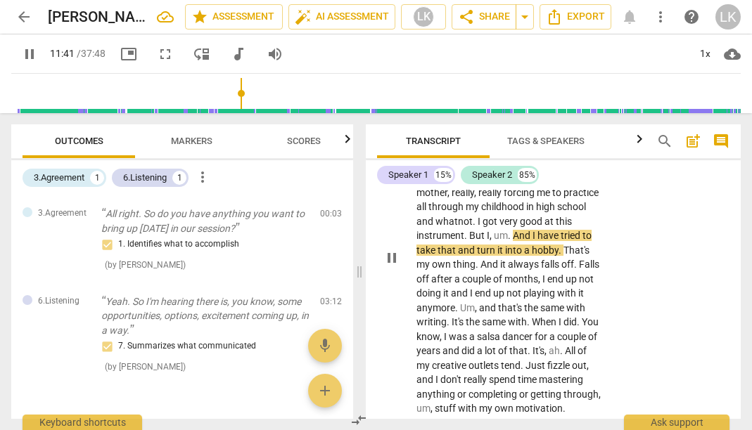
scroll to position [4164, 0]
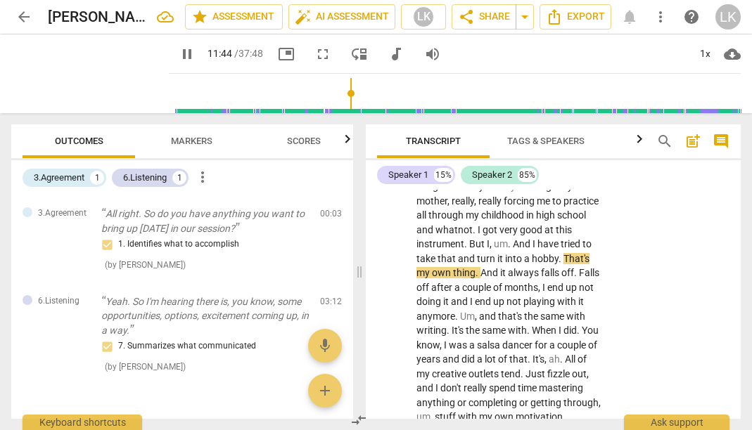
click at [314, 53] on span "fullscreen" at bounding box center [322, 54] width 17 height 17
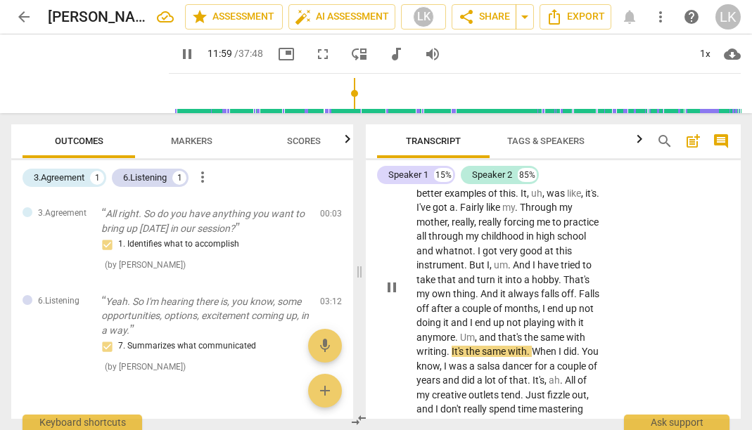
scroll to position [4138, 0]
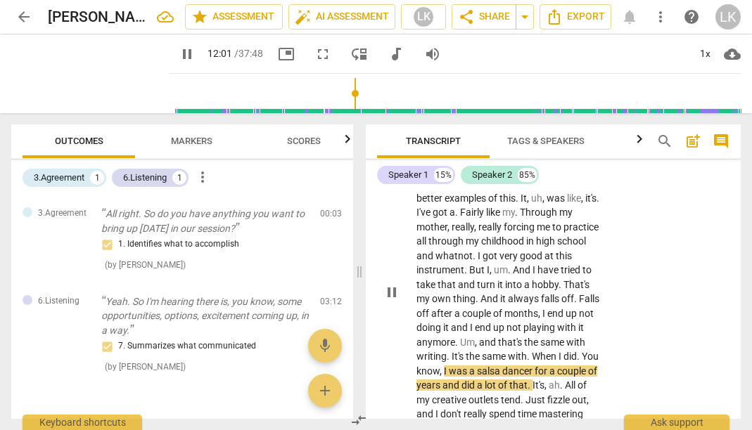
click at [391, 284] on span "pause" at bounding box center [391, 292] width 17 height 17
type input "722"
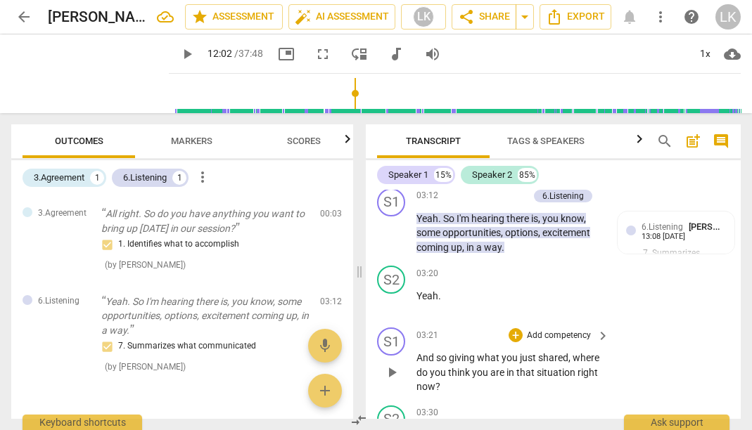
scroll to position [959, 0]
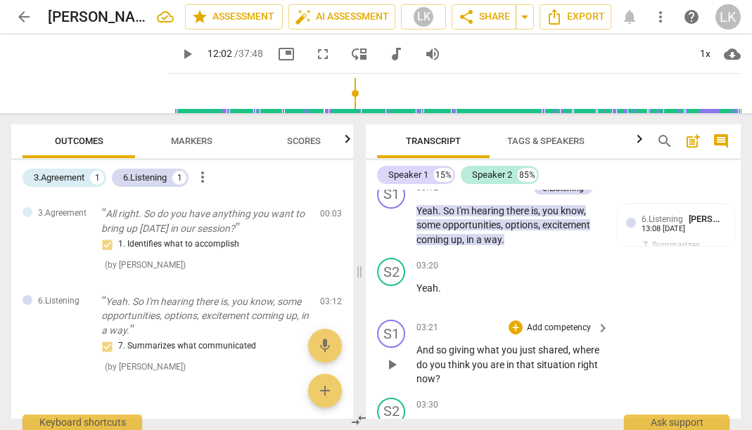
click at [554, 322] on p "Add competency" at bounding box center [558, 328] width 67 height 13
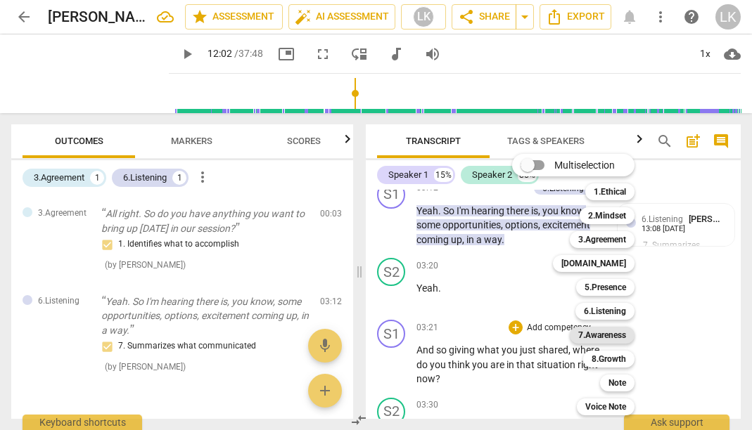
click at [606, 333] on b "7.Awareness" at bounding box center [602, 335] width 48 height 17
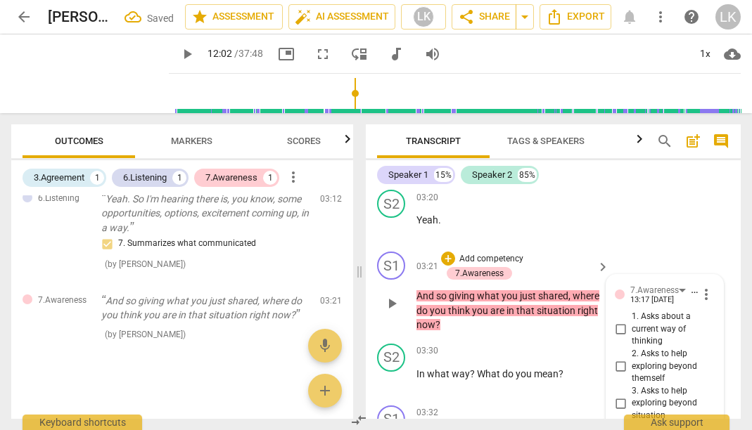
scroll to position [1032, 0]
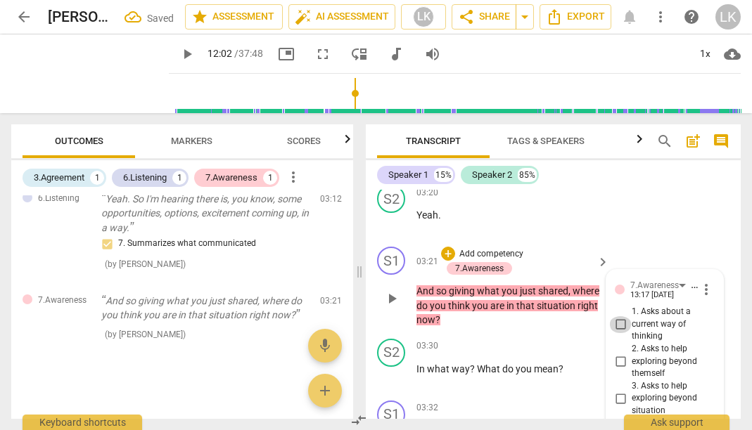
click at [622, 316] on input "1. Asks about a current way of thinking" at bounding box center [620, 324] width 23 height 17
checkbox input "true"
click at [570, 333] on div "S2 play_arrow pause 03:30 + Add competency keyboard_arrow_right In what way ? W…" at bounding box center [553, 364] width 375 height 62
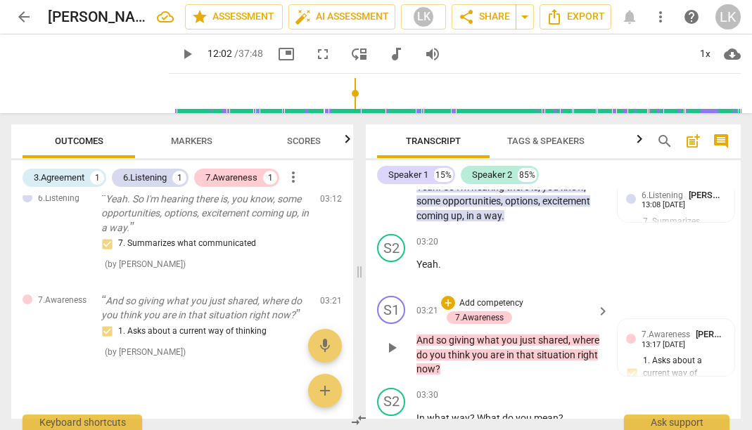
scroll to position [1021, 0]
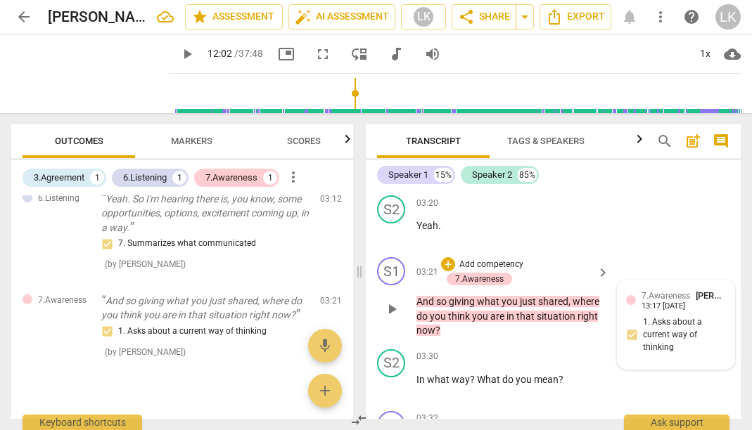
click at [673, 291] on span "7.Awareness" at bounding box center [665, 296] width 49 height 10
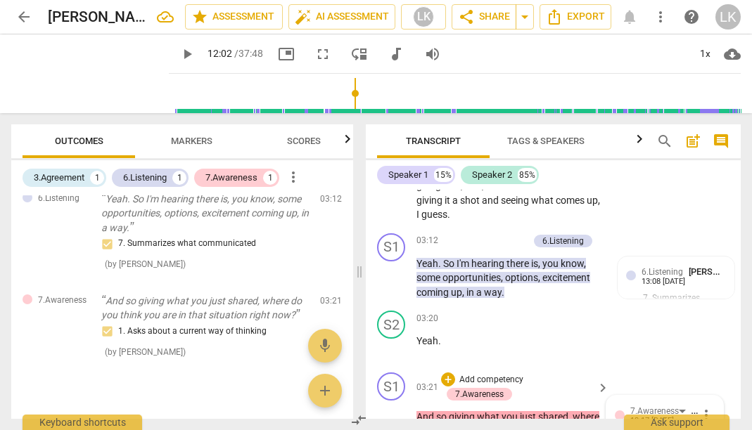
scroll to position [949, 0]
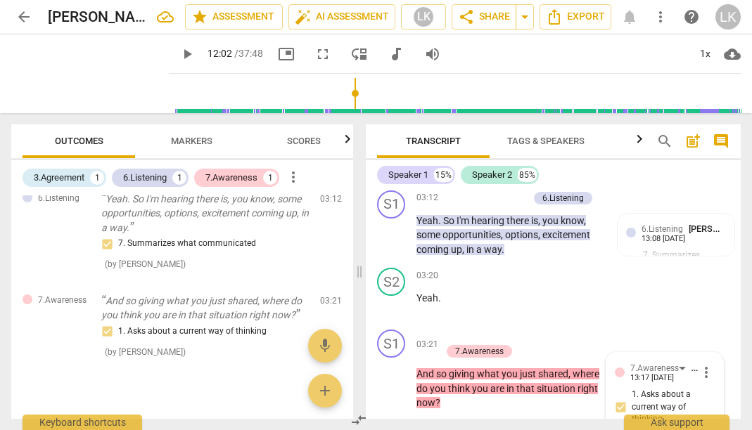
click at [701, 364] on span "more_vert" at bounding box center [706, 372] width 17 height 17
click at [711, 375] on li "Delete" at bounding box center [715, 379] width 49 height 27
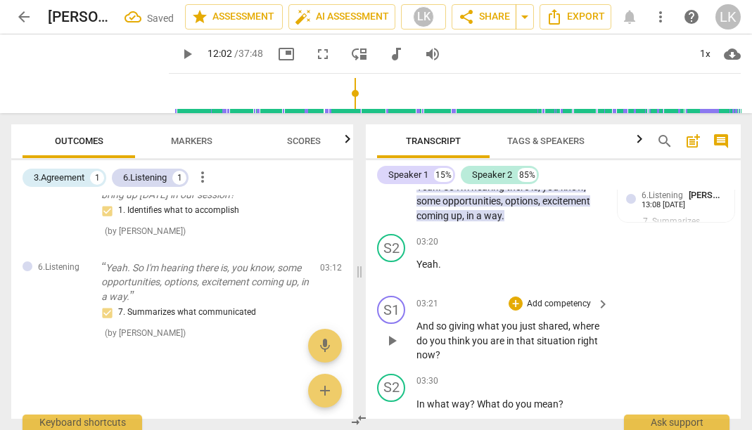
scroll to position [983, 0]
click at [393, 332] on span "play_arrow" at bounding box center [391, 340] width 17 height 17
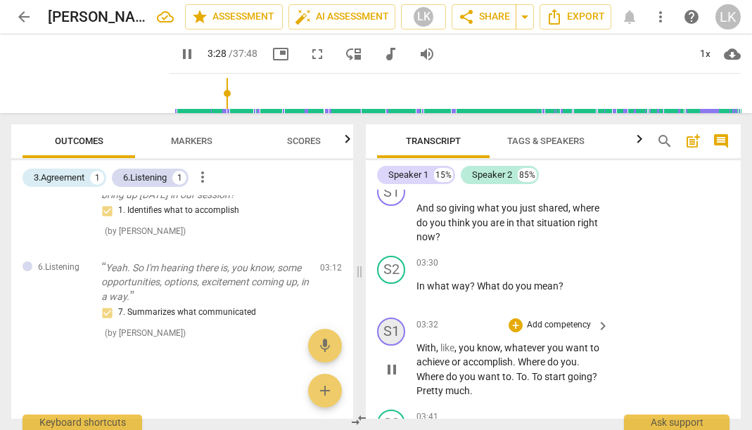
scroll to position [1106, 0]
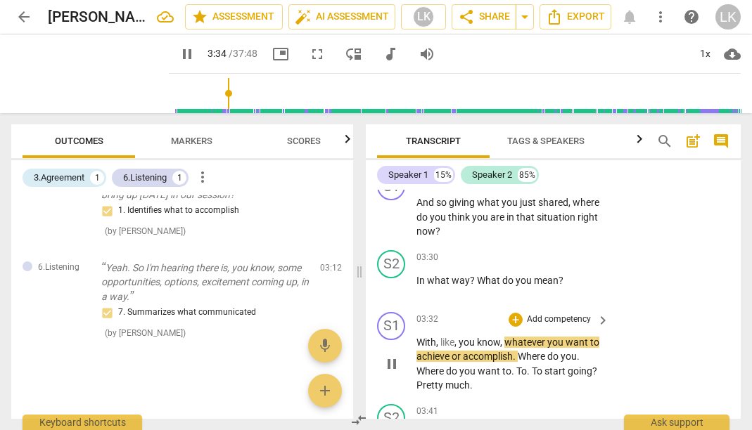
click at [571, 314] on p "Add competency" at bounding box center [558, 320] width 67 height 13
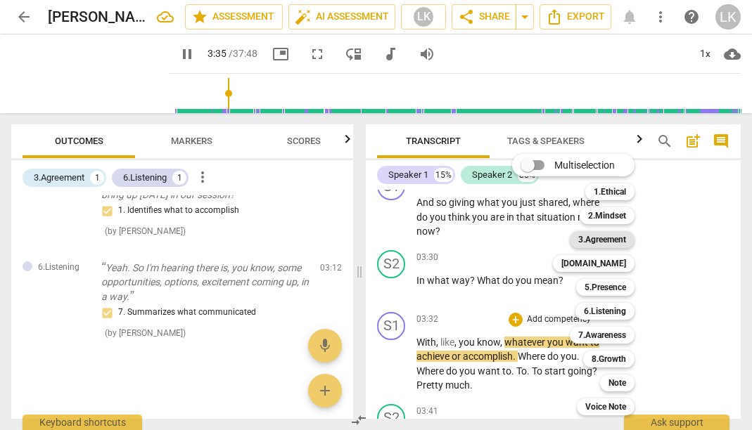
click at [618, 235] on b "3.Agreement" at bounding box center [602, 239] width 48 height 17
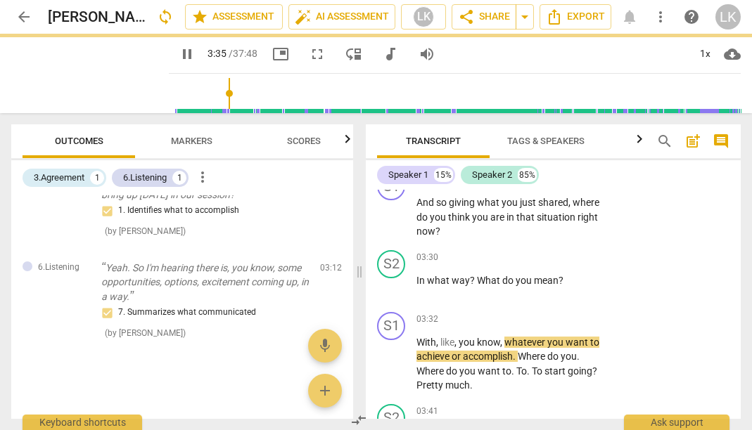
type input "216"
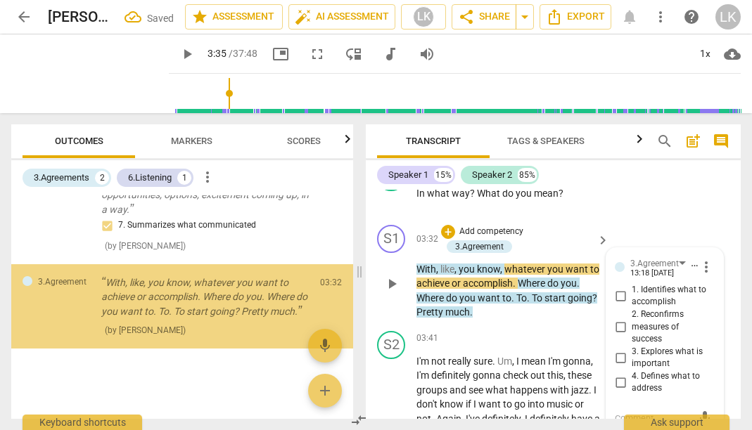
scroll to position [1189, 0]
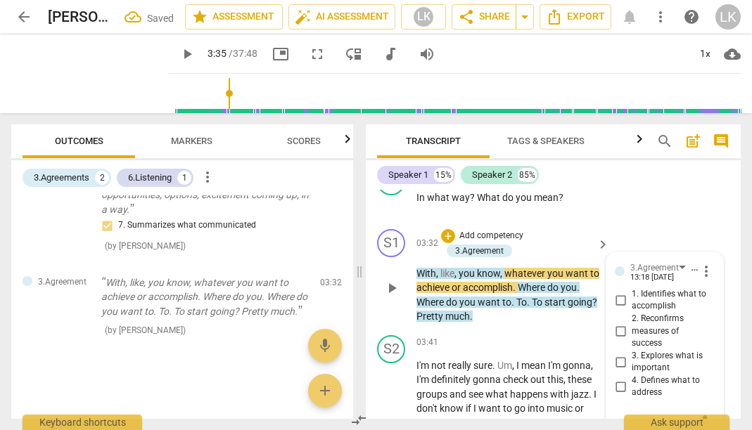
click at [622, 292] on input "1. Identifies what to accomplish" at bounding box center [620, 300] width 23 height 17
checkbox input "true"
click at [548, 337] on p "Add competency" at bounding box center [558, 343] width 67 height 13
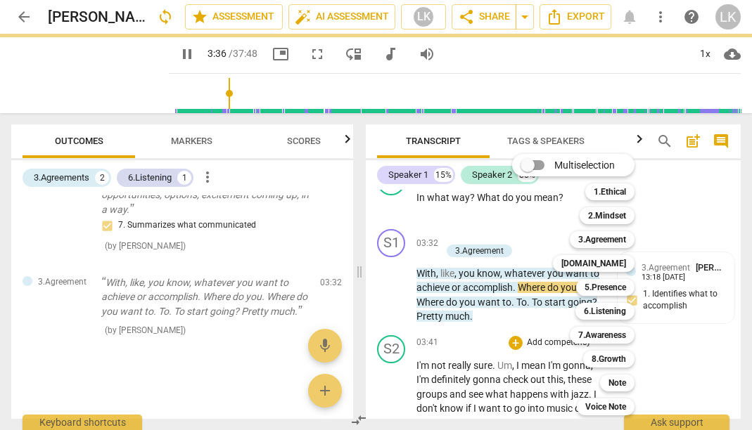
click at [502, 309] on div at bounding box center [376, 215] width 752 height 430
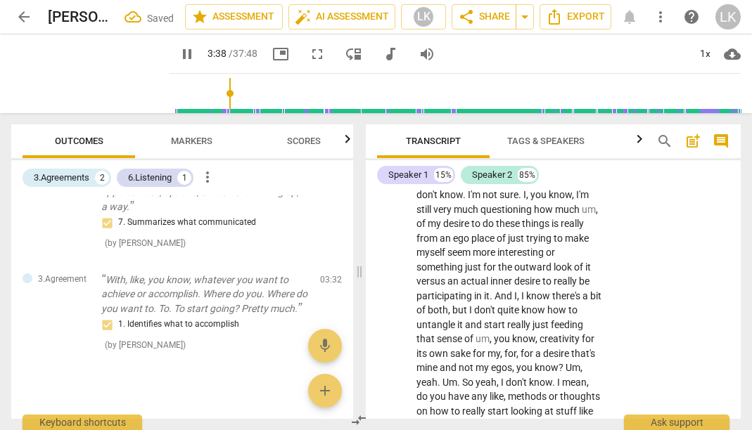
scroll to position [1651, 0]
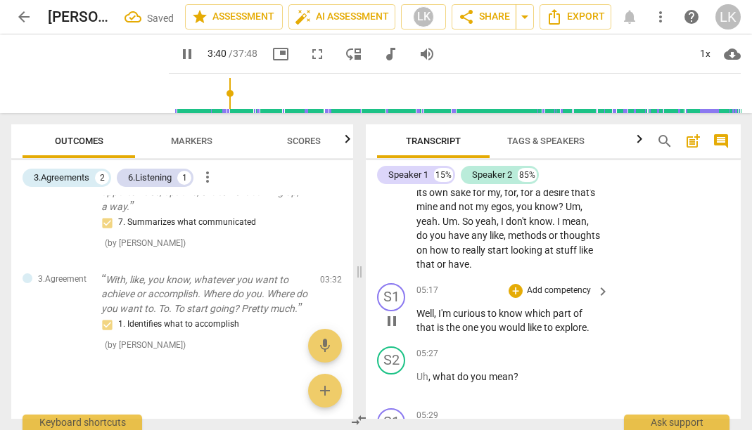
click at [390, 313] on span "pause" at bounding box center [391, 321] width 17 height 17
click at [390, 313] on span "play_arrow" at bounding box center [391, 321] width 17 height 17
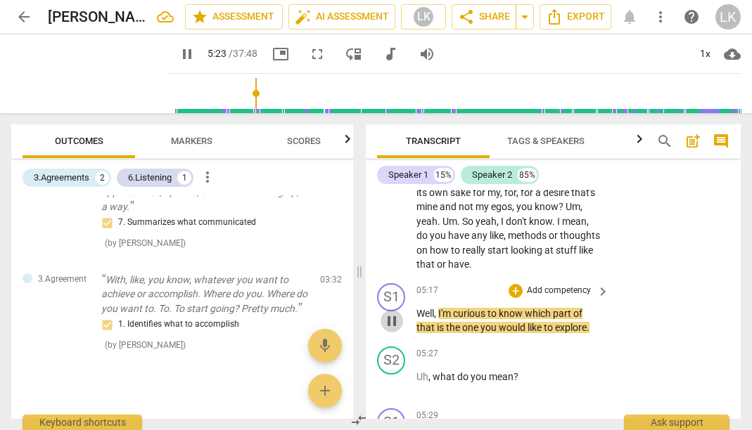
click at [388, 313] on span "pause" at bounding box center [391, 321] width 17 height 17
type input "324"
click at [594, 283] on span "keyboard_arrow_right" at bounding box center [602, 291] width 17 height 17
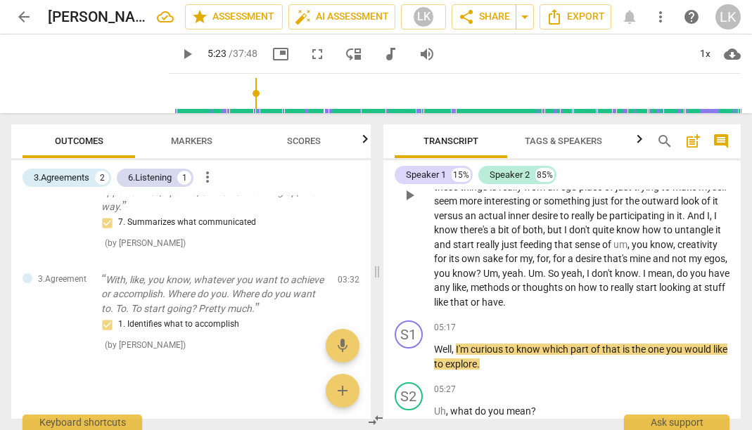
scroll to position [1115, 0]
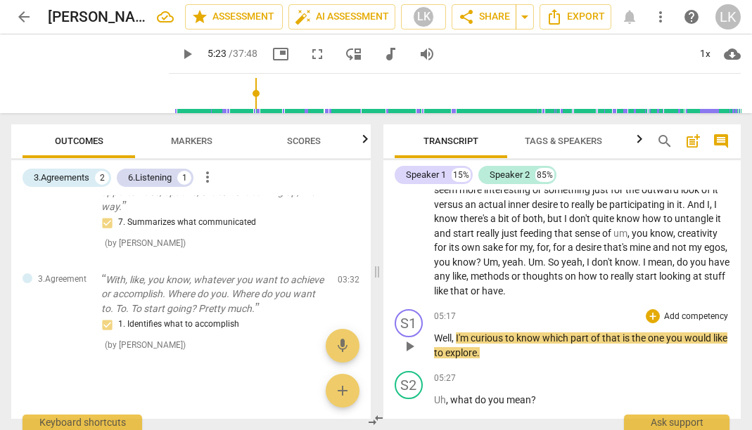
click at [701, 311] on p "Add competency" at bounding box center [696, 317] width 67 height 13
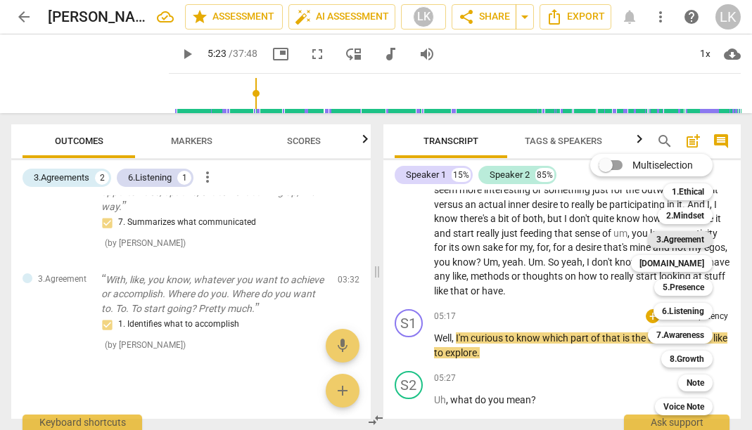
click at [691, 242] on b "3.Agreement" at bounding box center [680, 239] width 48 height 17
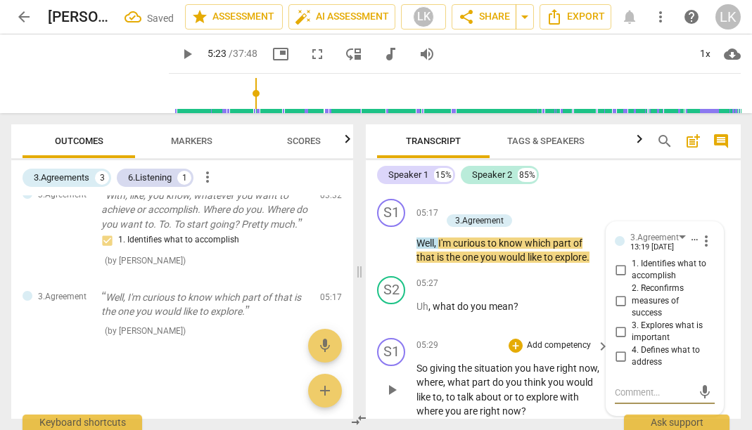
scroll to position [1734, 0]
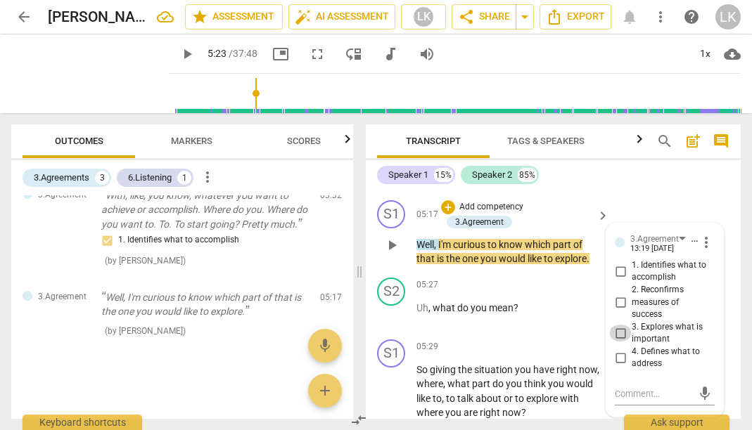
click at [620, 325] on input "3. Explores what is important" at bounding box center [620, 333] width 23 height 17
checkbox input "true"
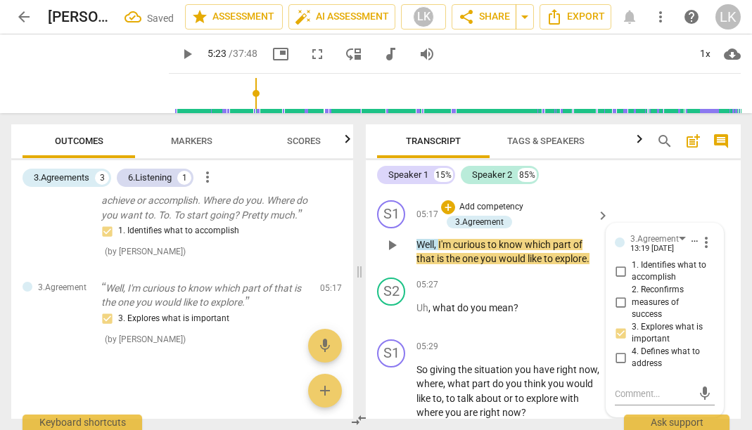
click at [390, 237] on span "play_arrow" at bounding box center [391, 245] width 17 height 17
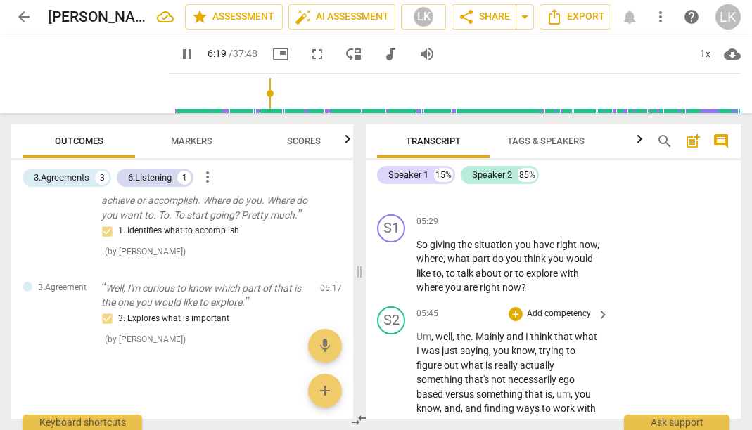
scroll to position [2093, 0]
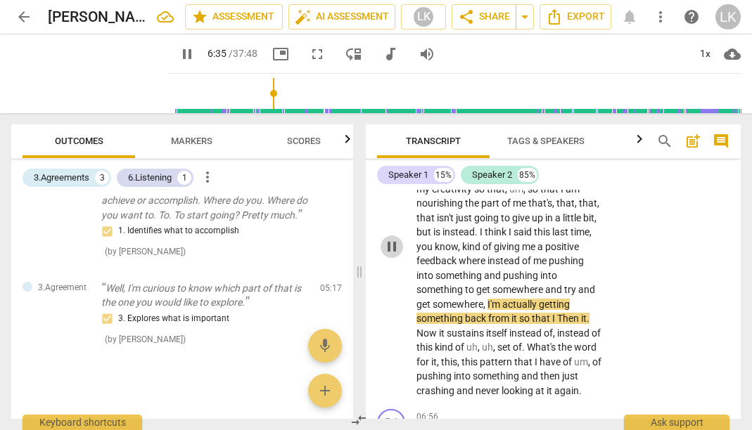
click at [386, 238] on span "pause" at bounding box center [391, 246] width 17 height 17
type input "396"
